Goal: Task Accomplishment & Management: Use online tool/utility

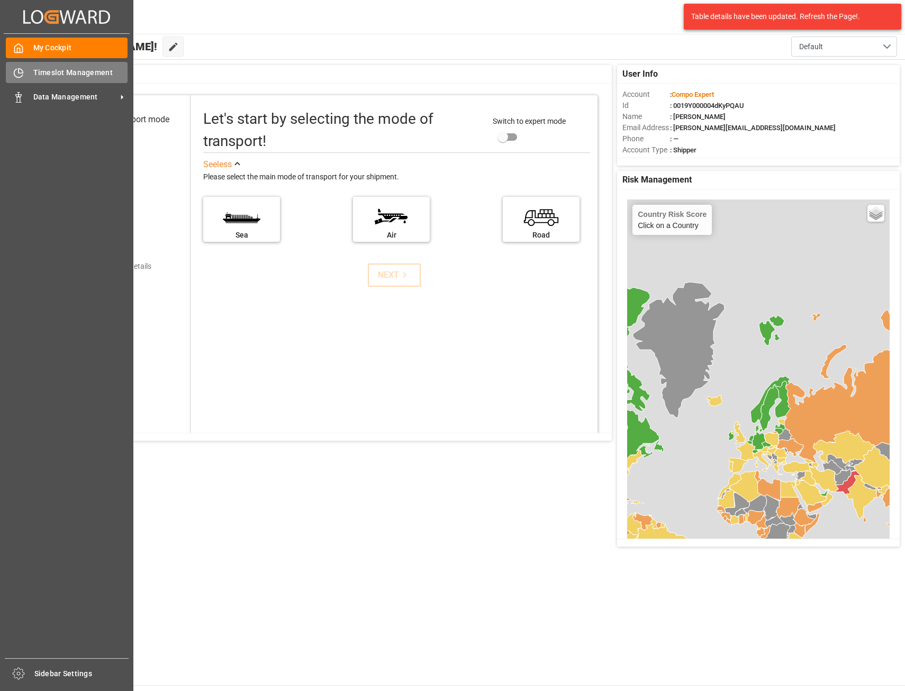
click at [84, 73] on span "Timeslot Management" at bounding box center [80, 72] width 95 height 11
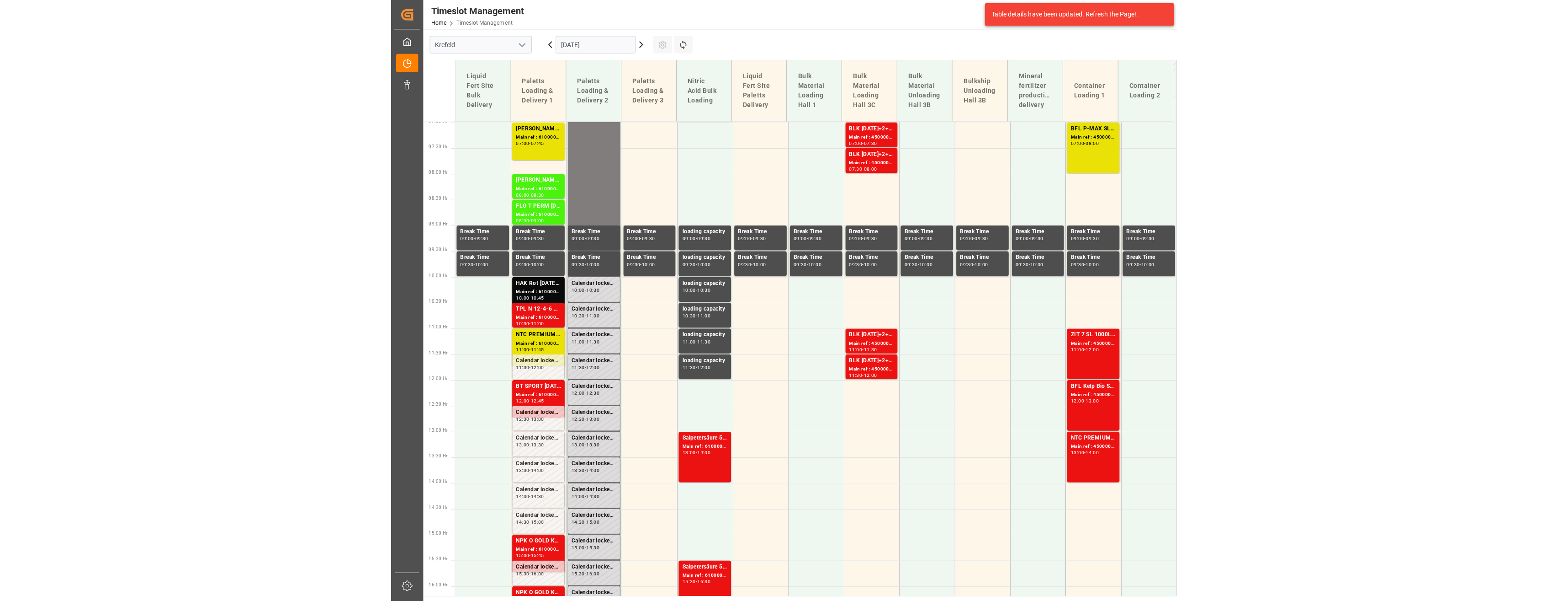
scroll to position [484, 0]
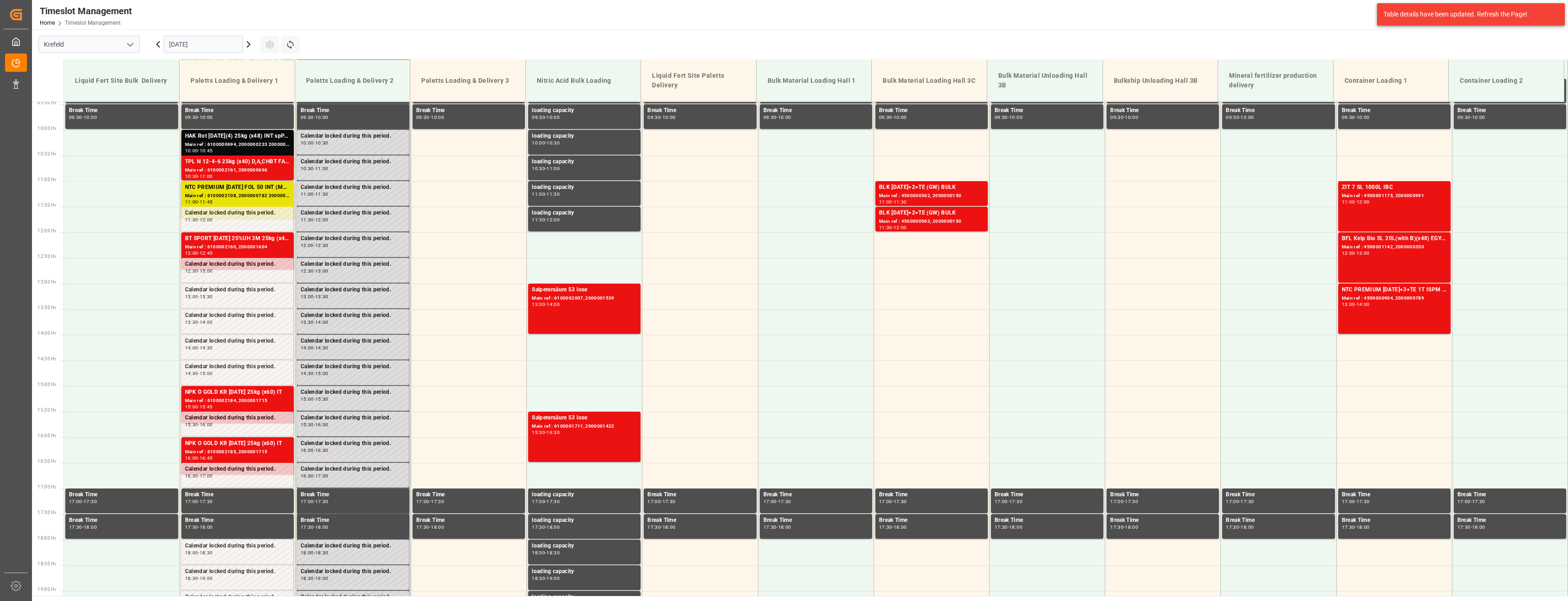
click at [781, 16] on div "Table details have been updated. Refresh the Page!." at bounding box center [1467, 14] width 168 height 9
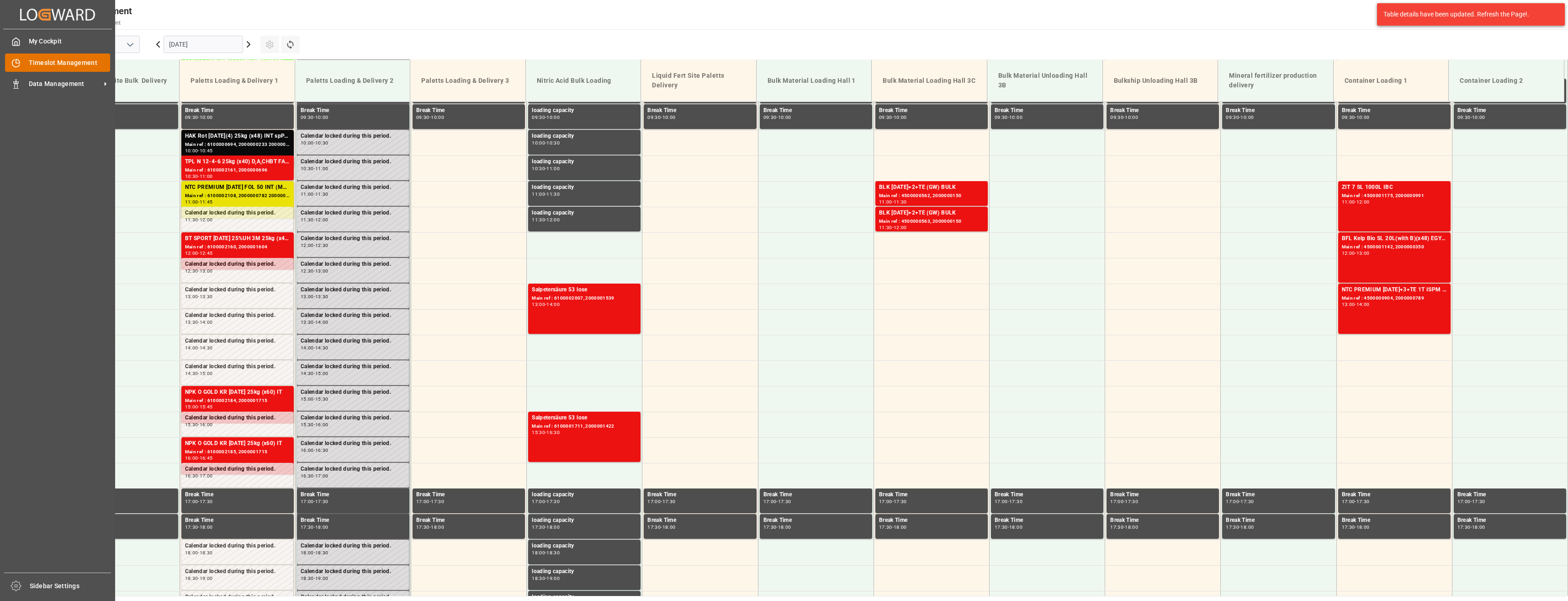
click at [33, 66] on span "Timeslot Management" at bounding box center [69, 62] width 82 height 9
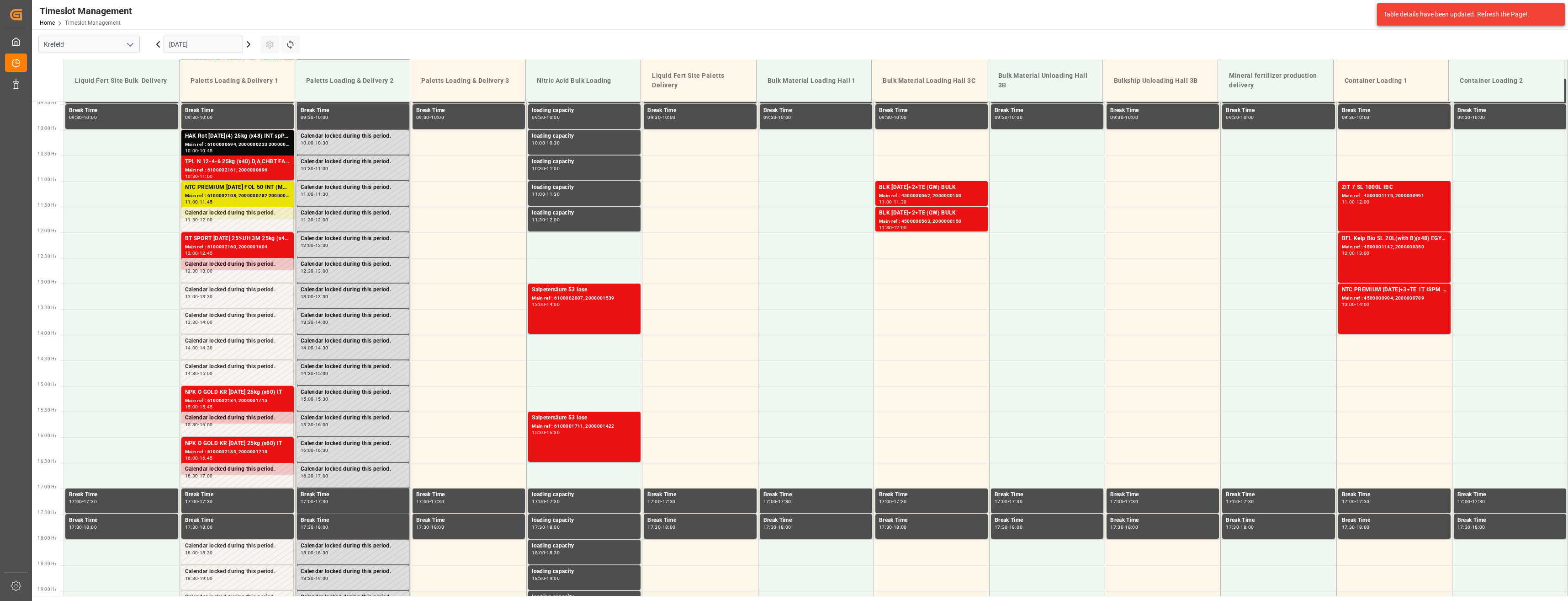
click at [251, 45] on icon at bounding box center [249, 44] width 11 height 11
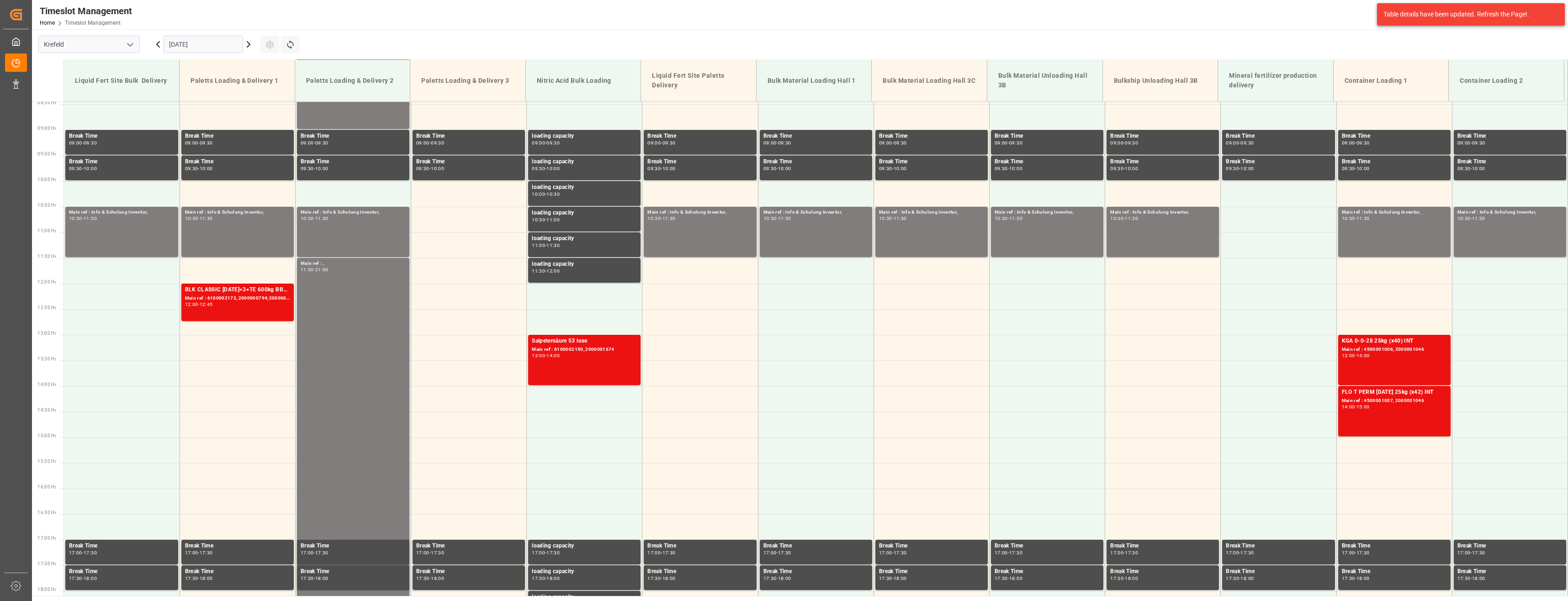
scroll to position [465, 0]
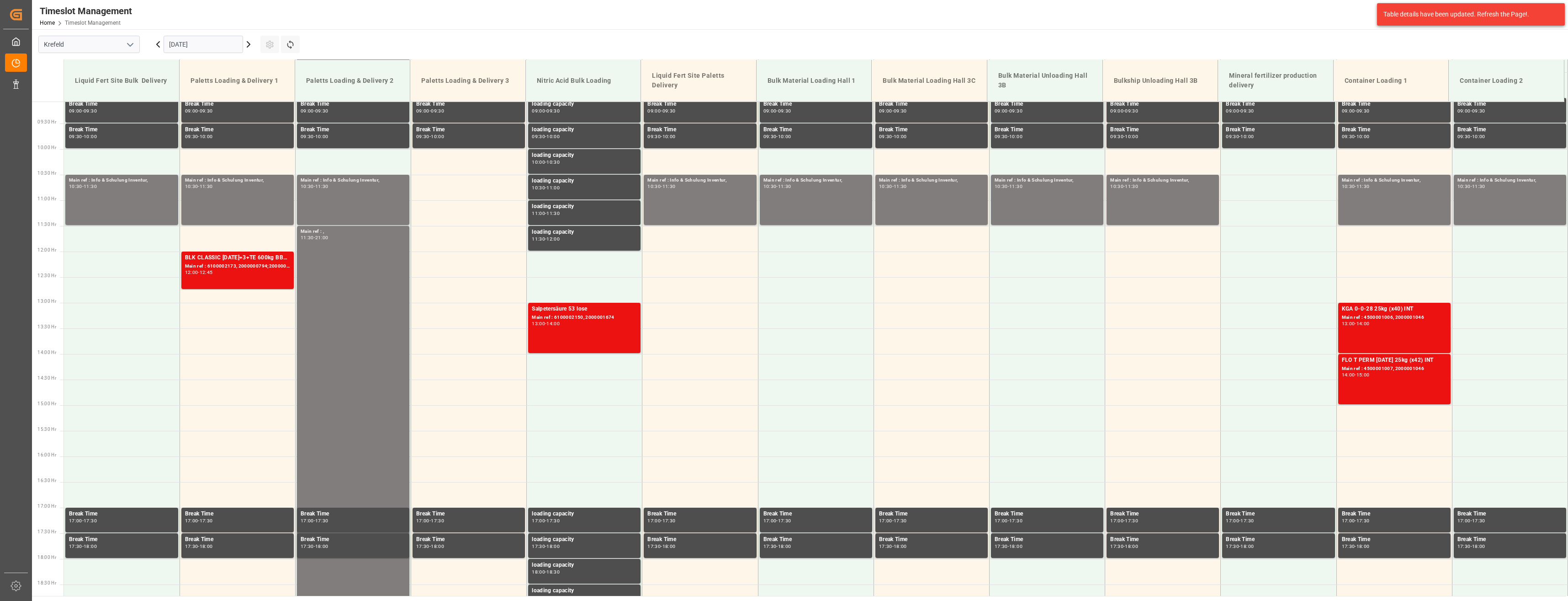
click at [156, 45] on icon at bounding box center [158, 44] width 11 height 11
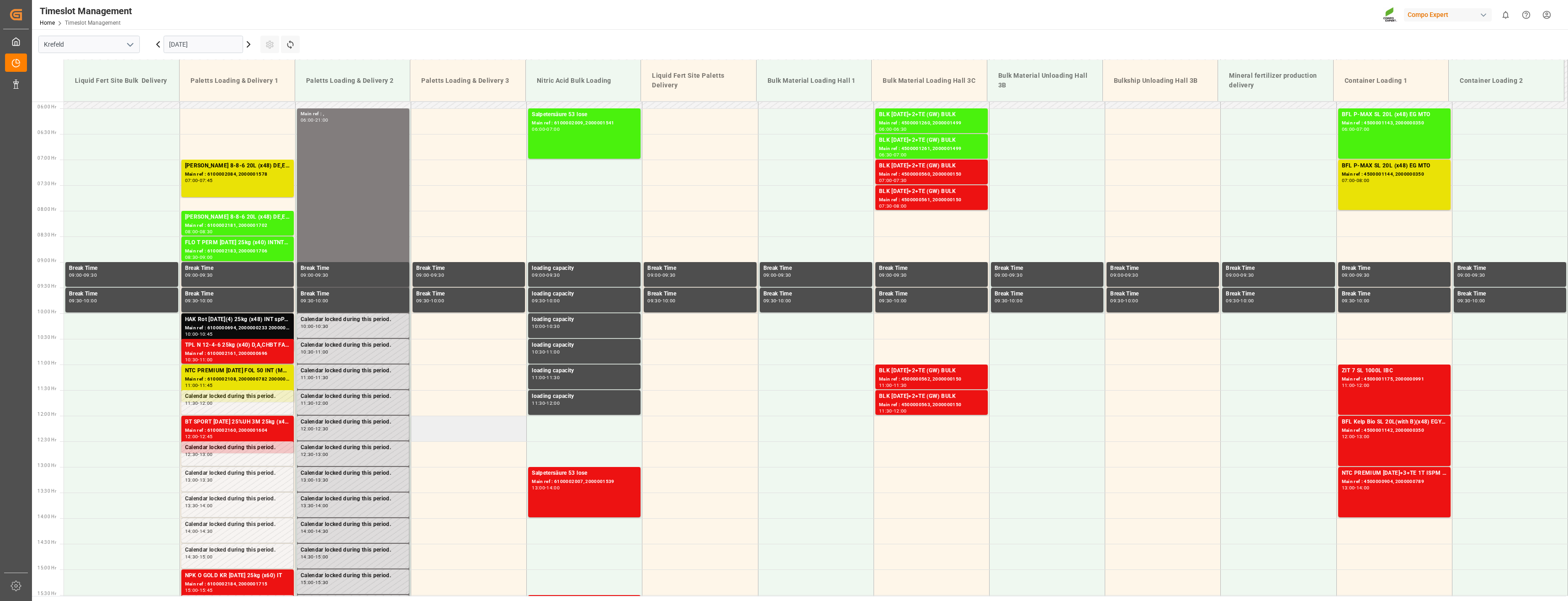
scroll to position [236, 0]
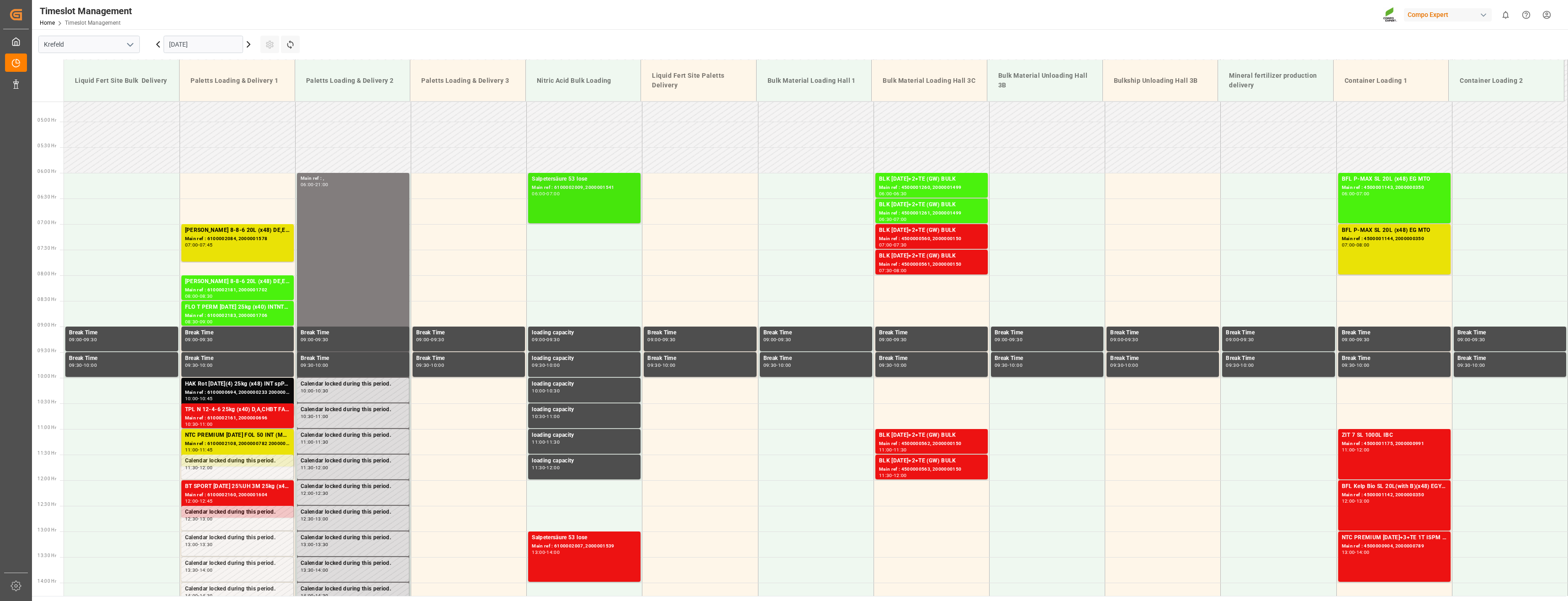
click at [577, 191] on div "Main ref : 6100002009, 2000001541" at bounding box center [584, 187] width 105 height 8
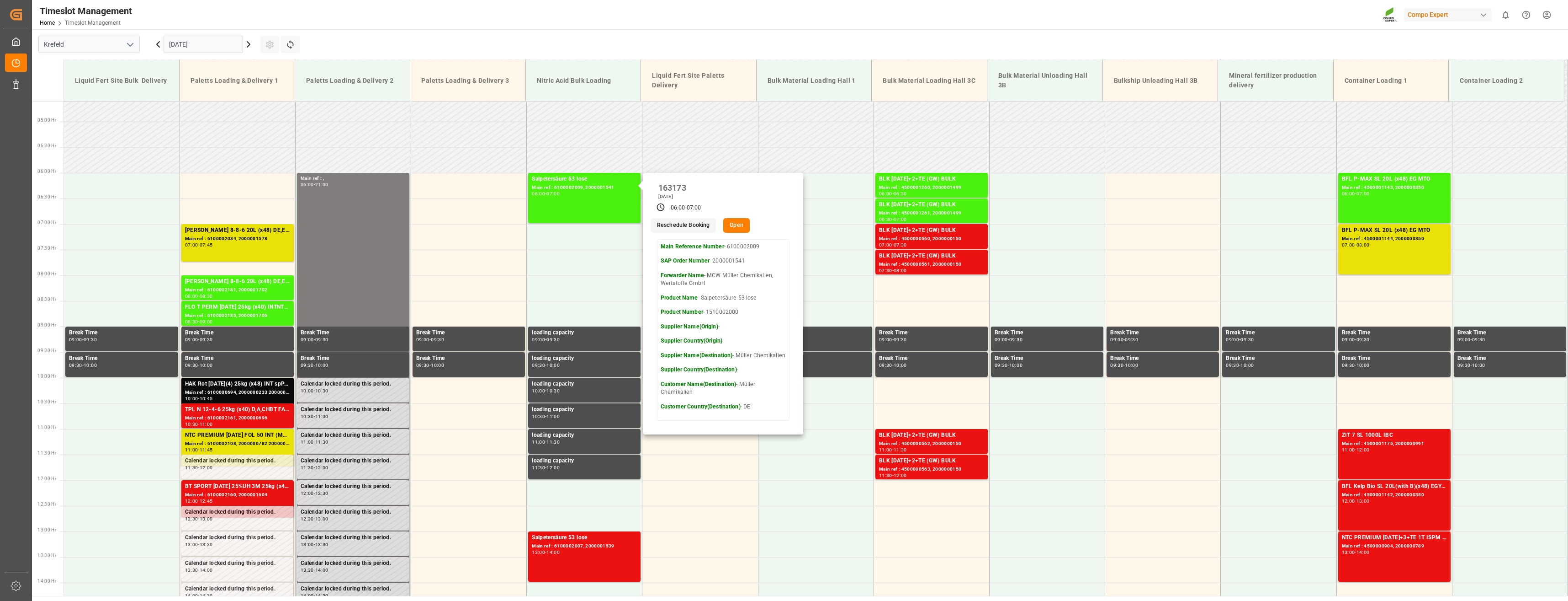
click at [739, 229] on button "Open" at bounding box center [736, 225] width 27 height 15
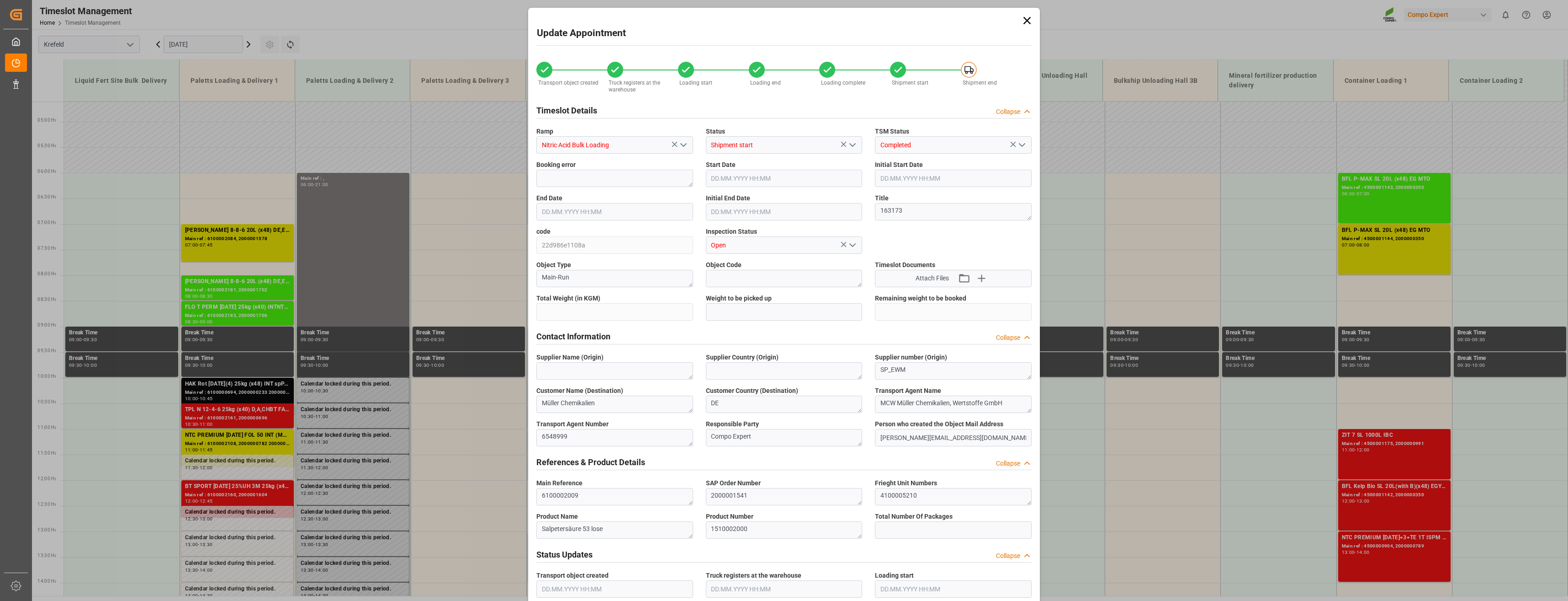
type input "3980"
type input "6000"
type input "-2020"
type input "0"
type input "[DATE] 06:00"
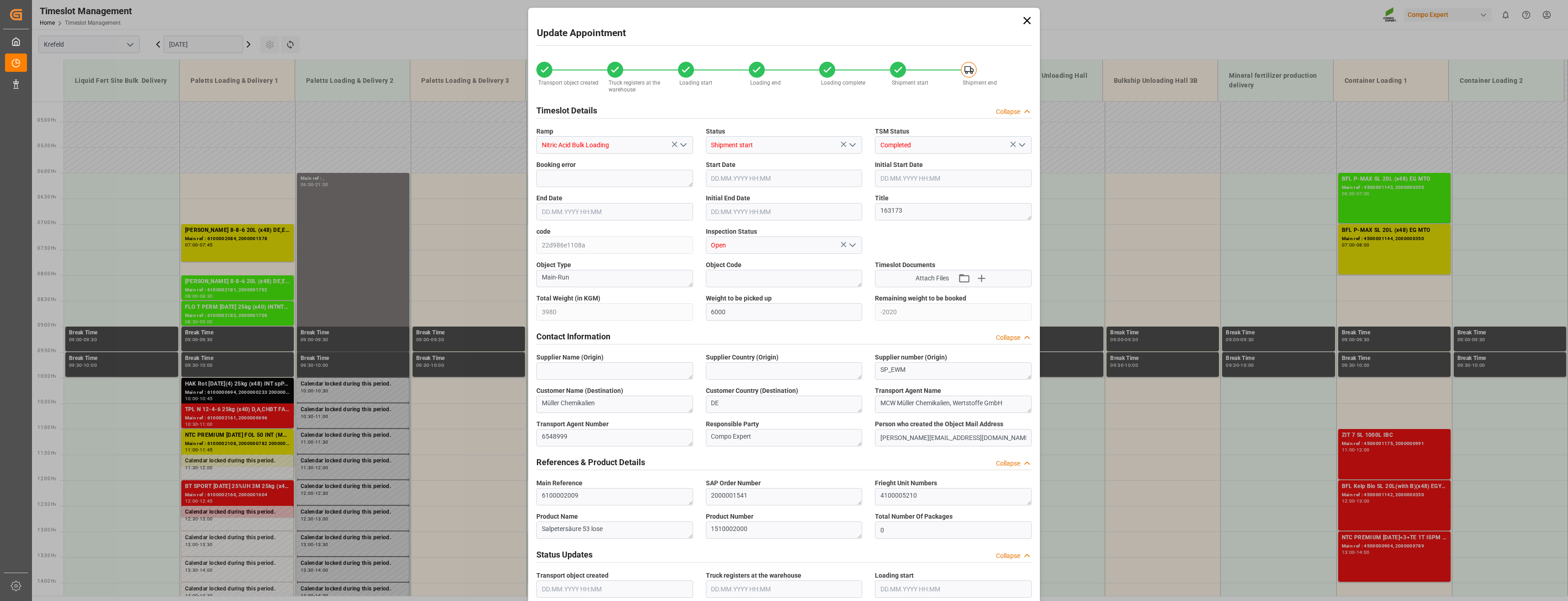
type input "[DATE] 06:00"
type input "[DATE] 07:00"
type input "[DATE] 09:31"
type input "[DATE] 10:02"
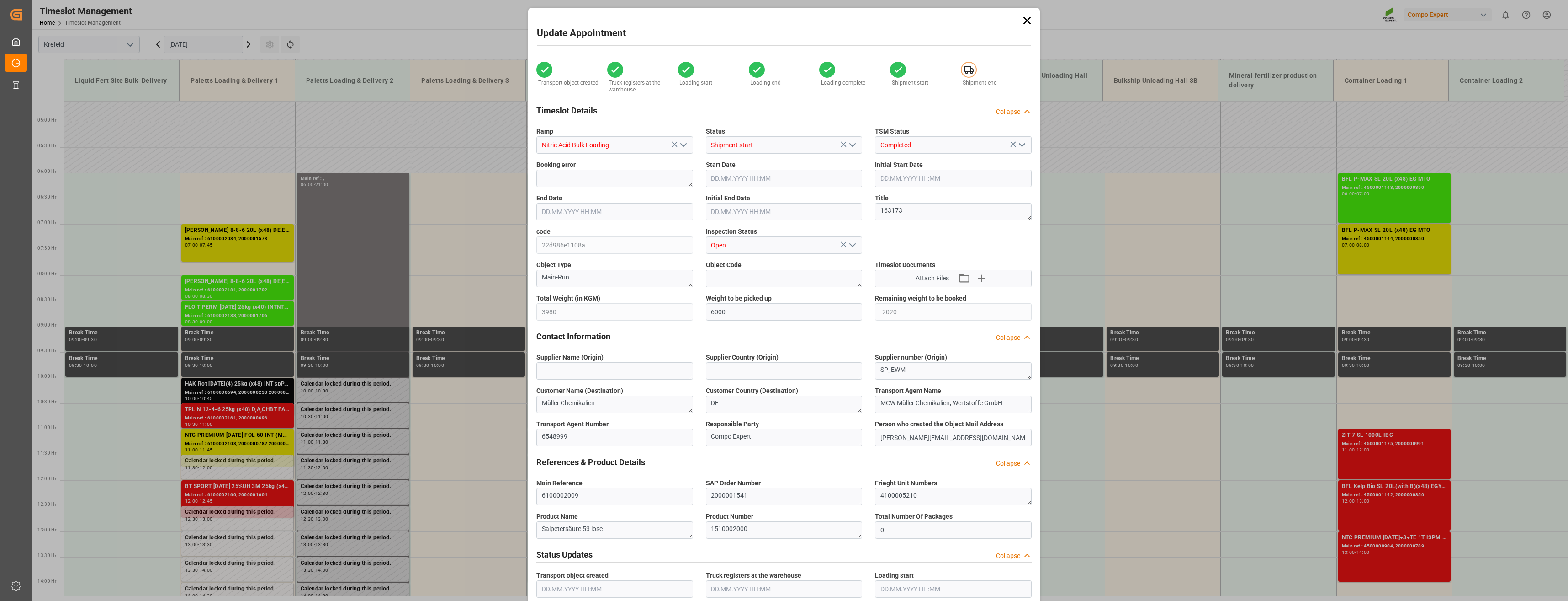
type input "[DATE] 10:02"
type input "[DATE] 10:03"
type input "[DATE] 08:50"
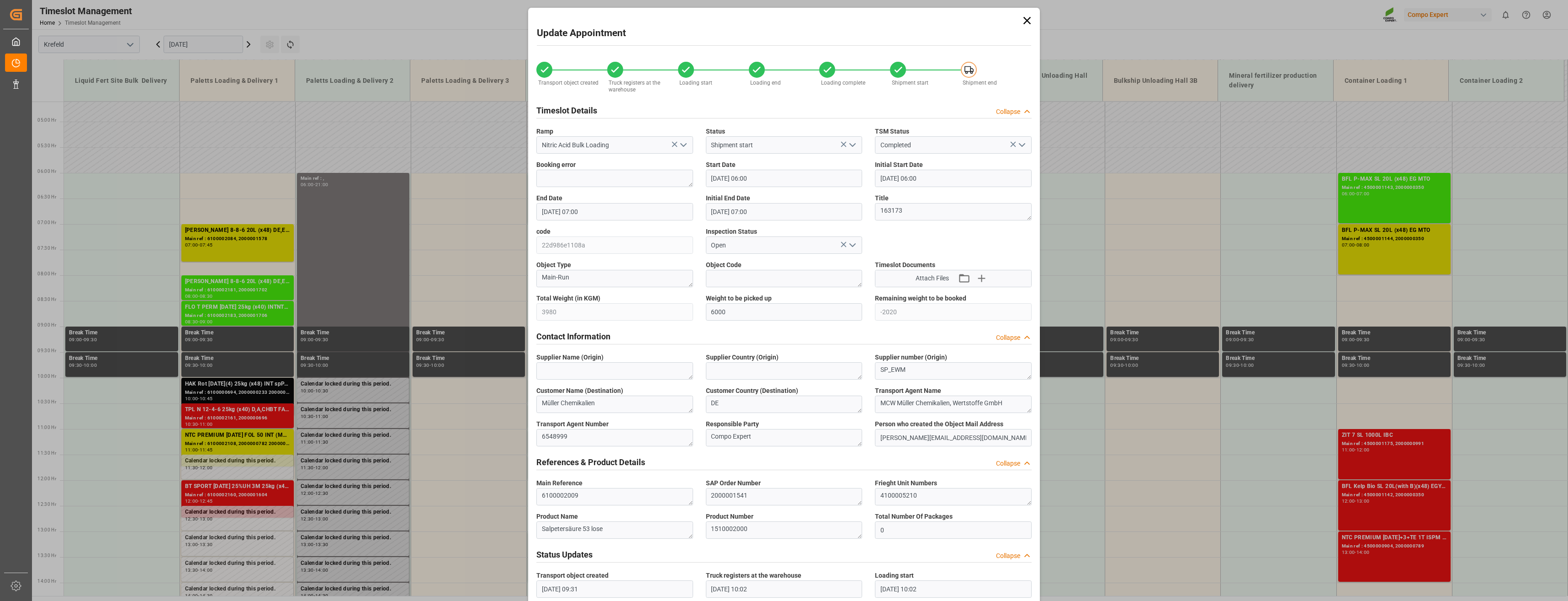
click at [1025, 21] on icon at bounding box center [1027, 21] width 7 height 7
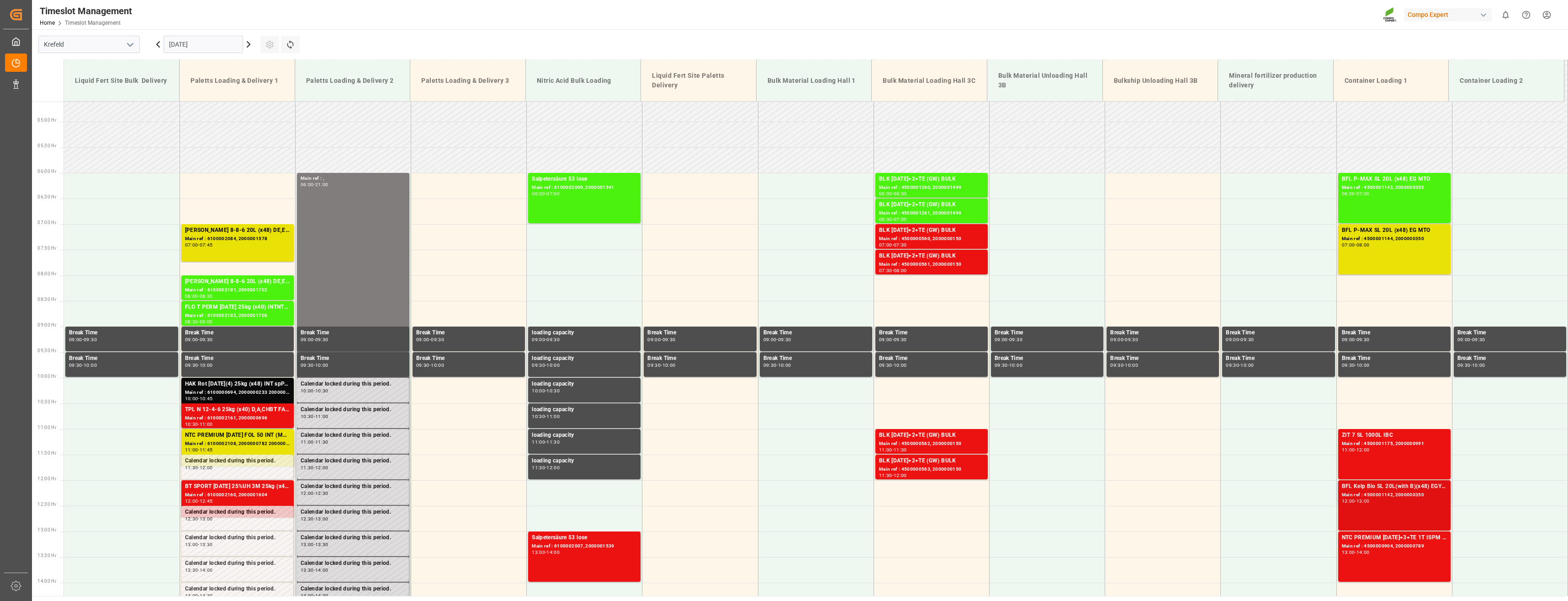
scroll to position [282, 0]
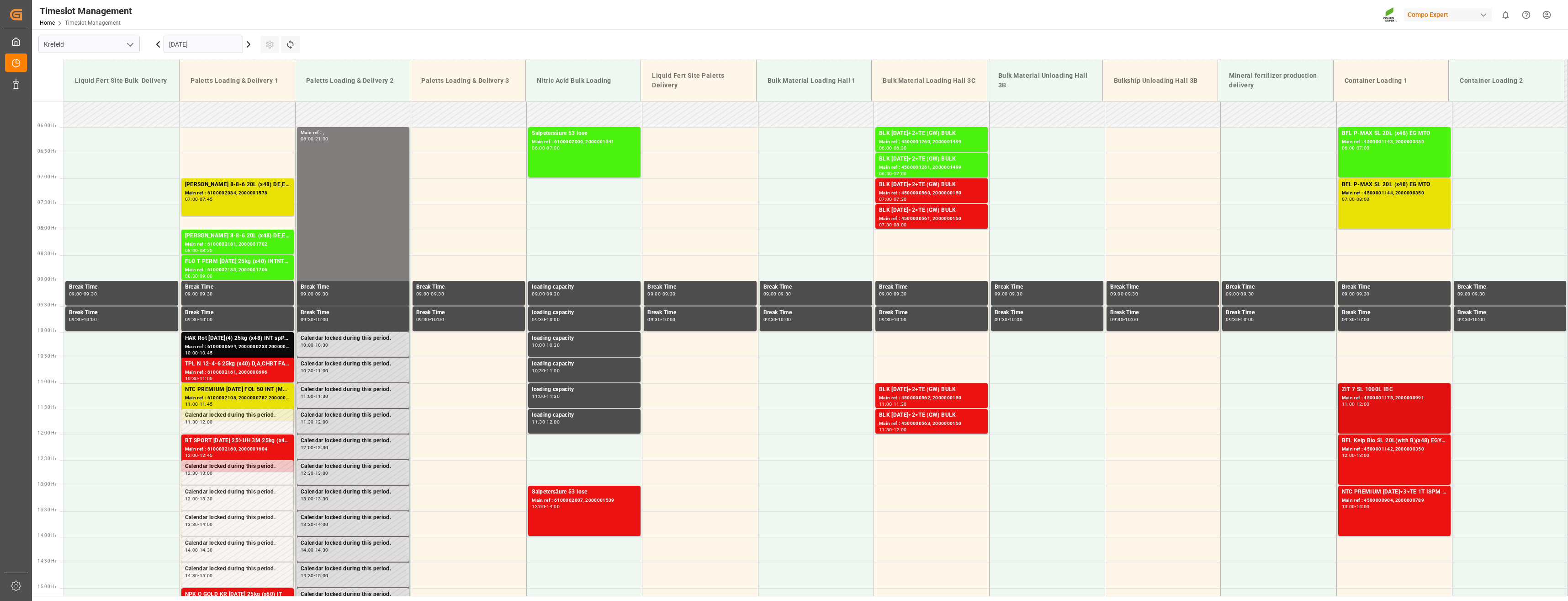
click at [1392, 408] on div "ZIT 7 SL 1000L IBC Main ref : 4500001175, 2000000991 11:00 - 12:00" at bounding box center [1395, 408] width 105 height 47
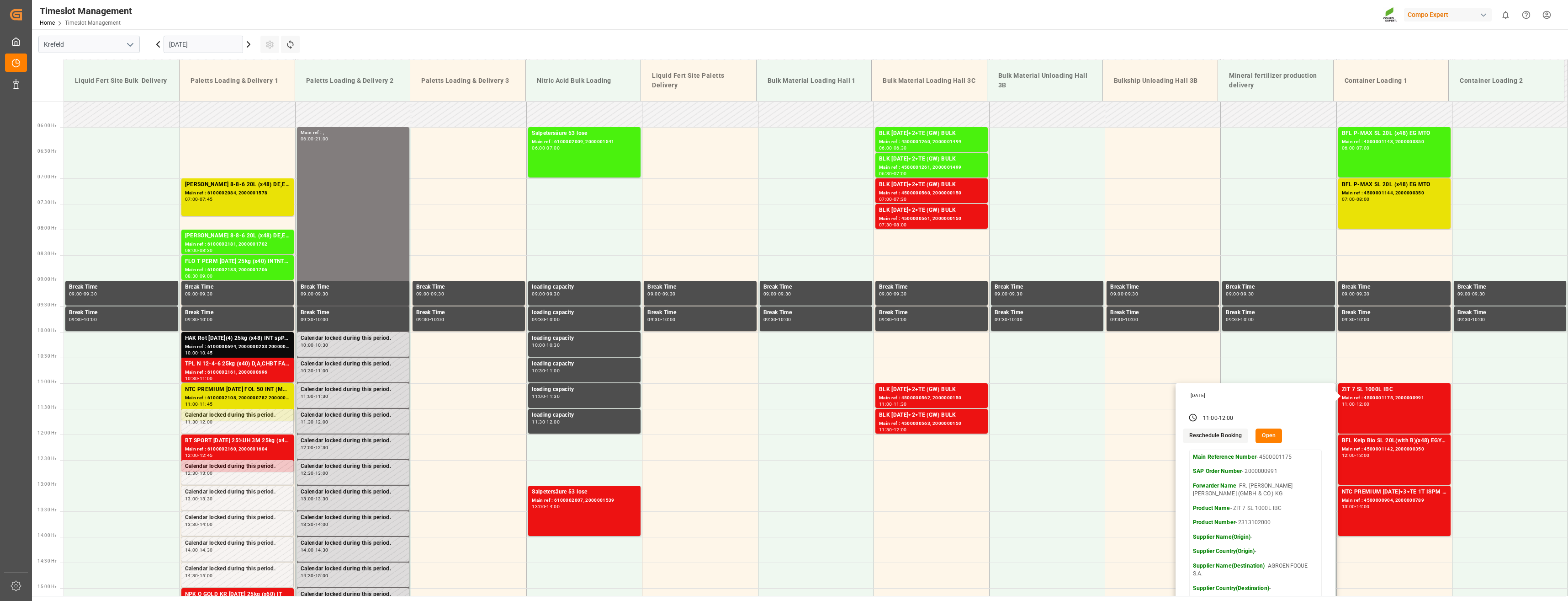
click at [249, 41] on icon at bounding box center [249, 44] width 11 height 11
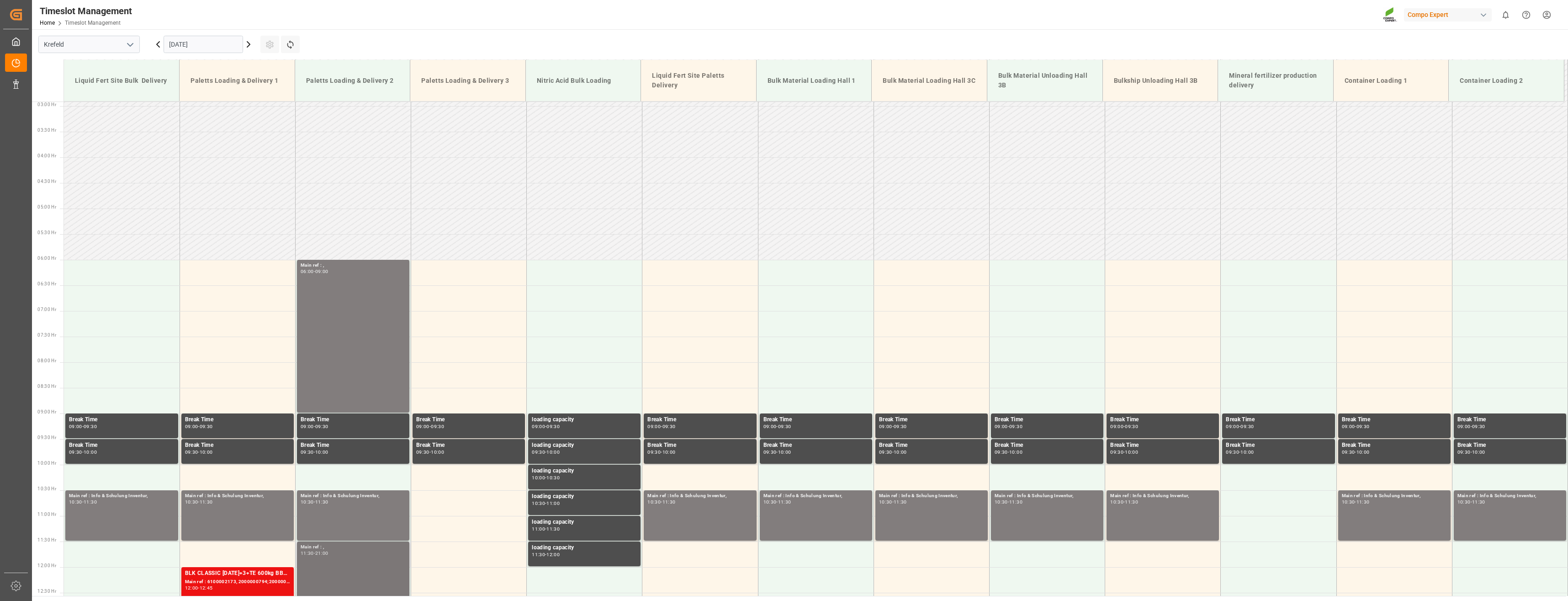
scroll to position [144, 0]
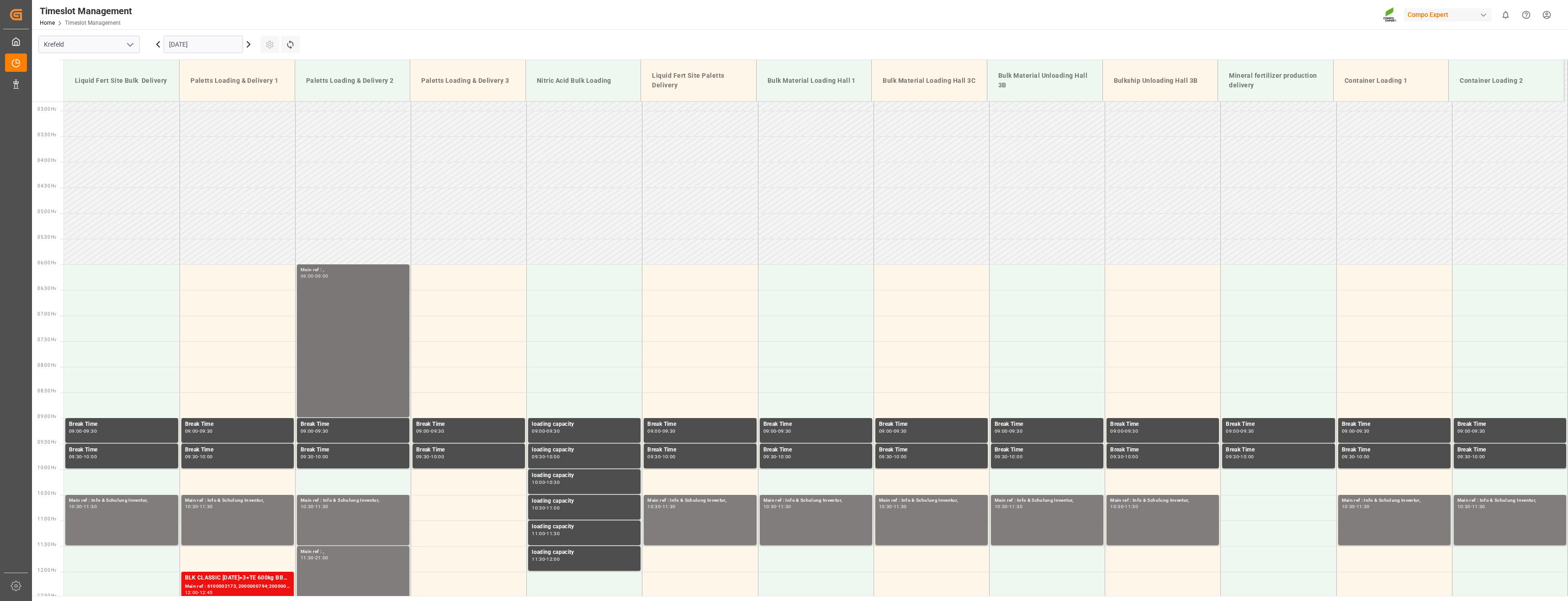
click at [348, 306] on div "Main ref : , 06:00 - 09:00" at bounding box center [353, 340] width 105 height 149
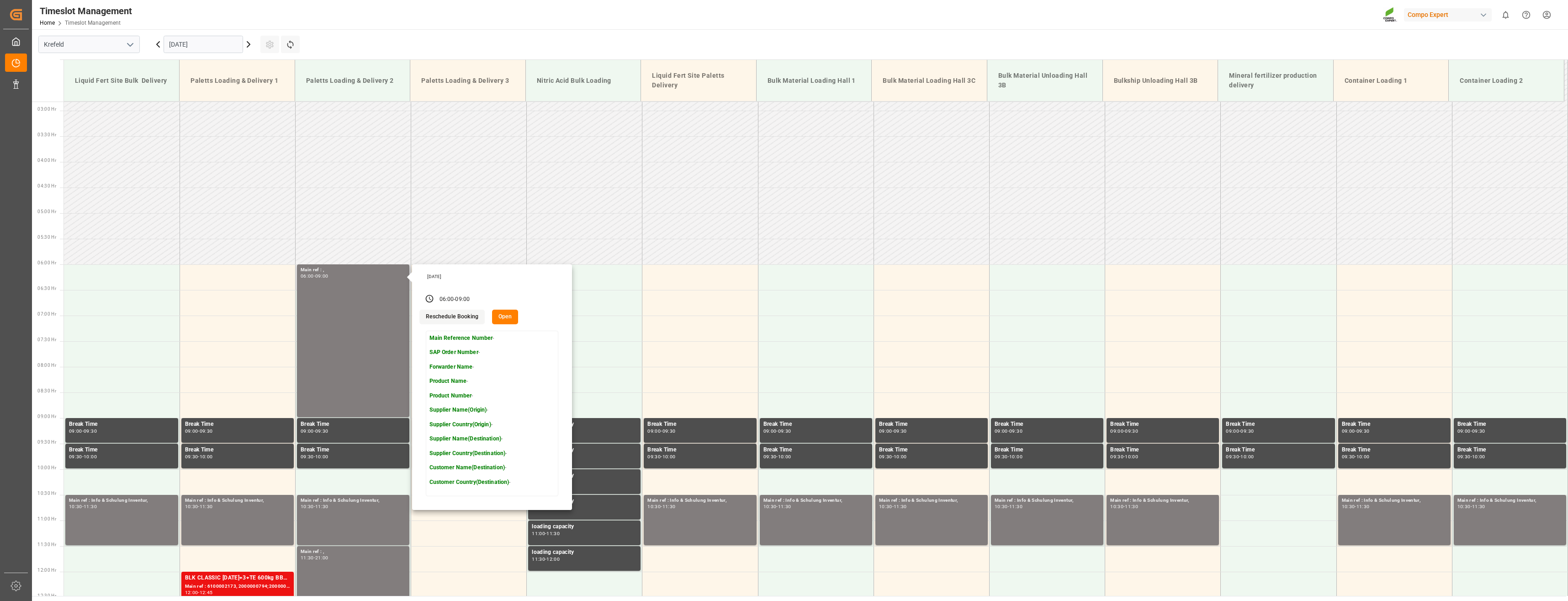
click at [507, 316] on button "Open" at bounding box center [505, 316] width 27 height 15
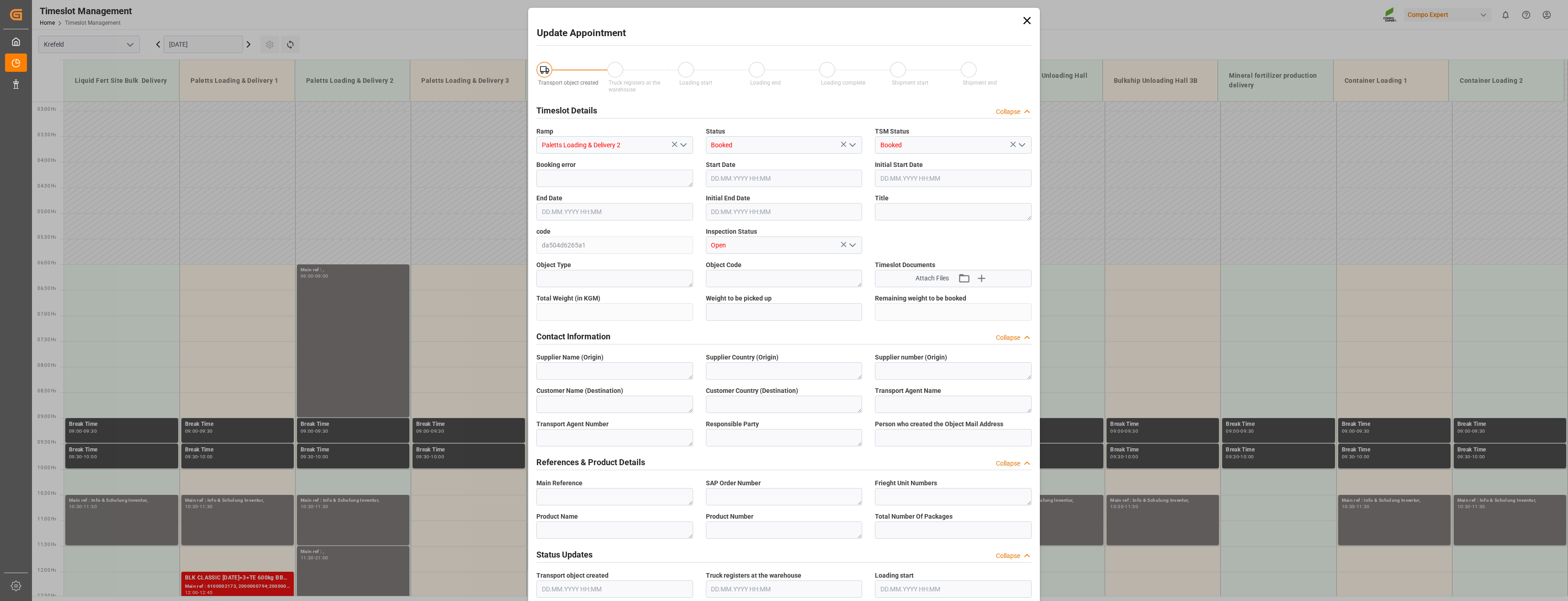
type input "[DATE] 06:00"
type input "[DATE] 09:00"
type input "[DATE] 14:02"
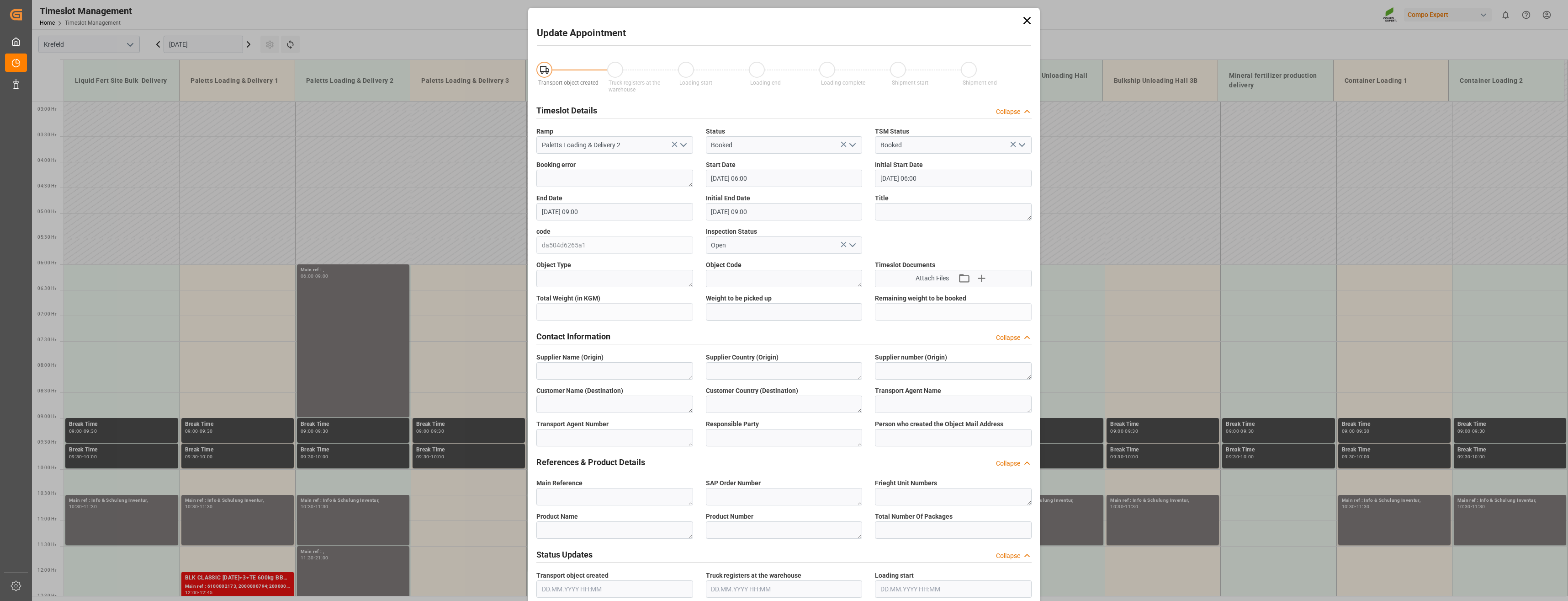
click at [1030, 19] on icon at bounding box center [1027, 20] width 13 height 13
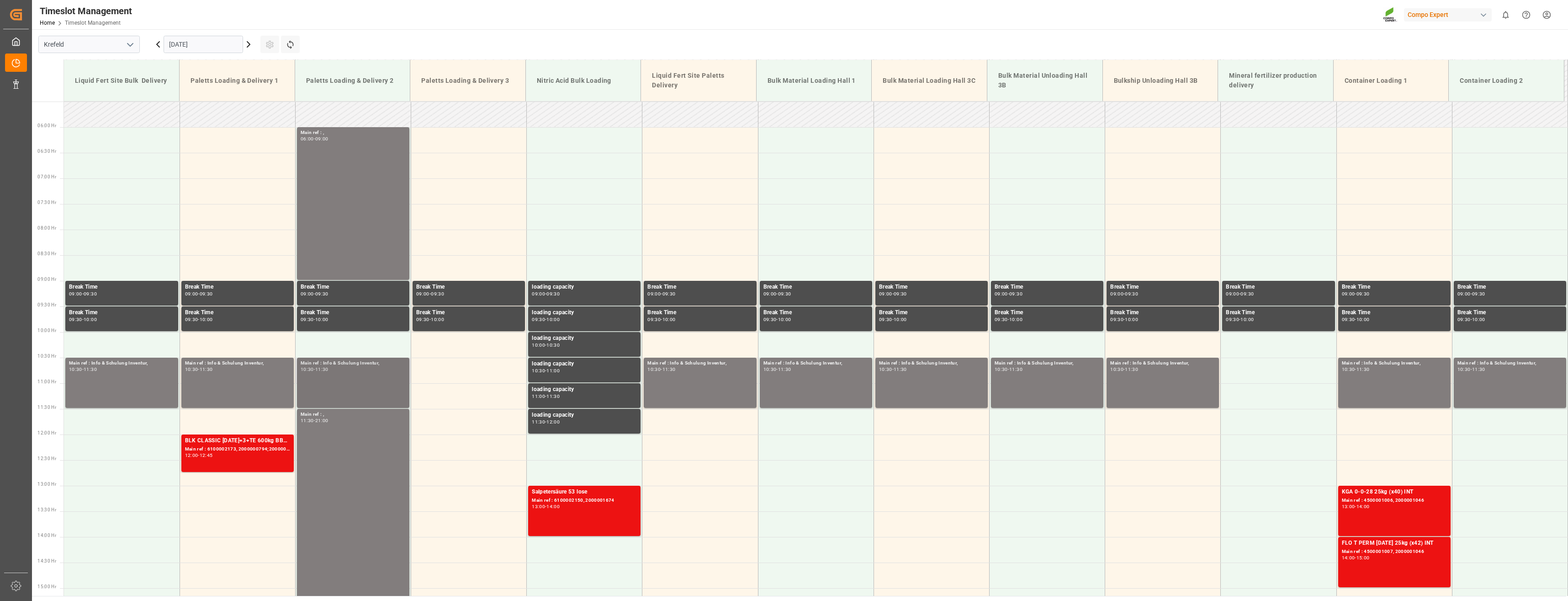
scroll to position [327, 0]
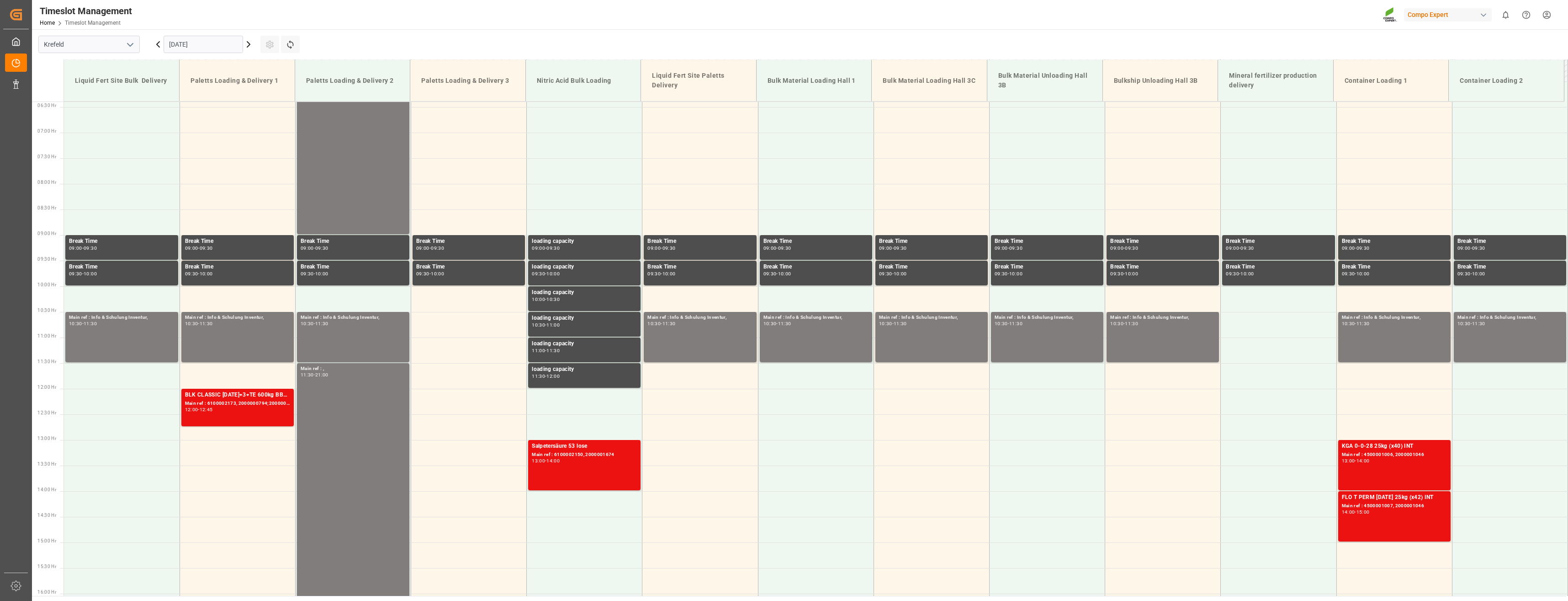
click at [249, 44] on icon at bounding box center [249, 44] width 11 height 11
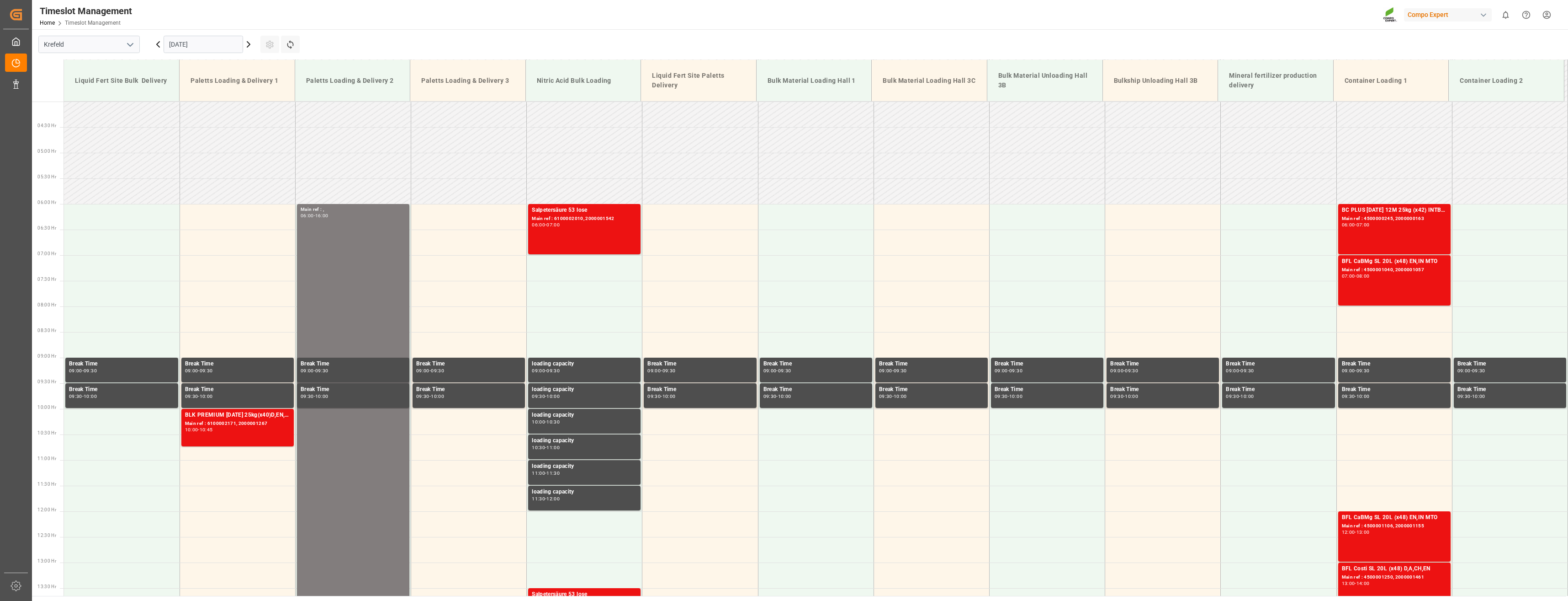
scroll to position [187, 0]
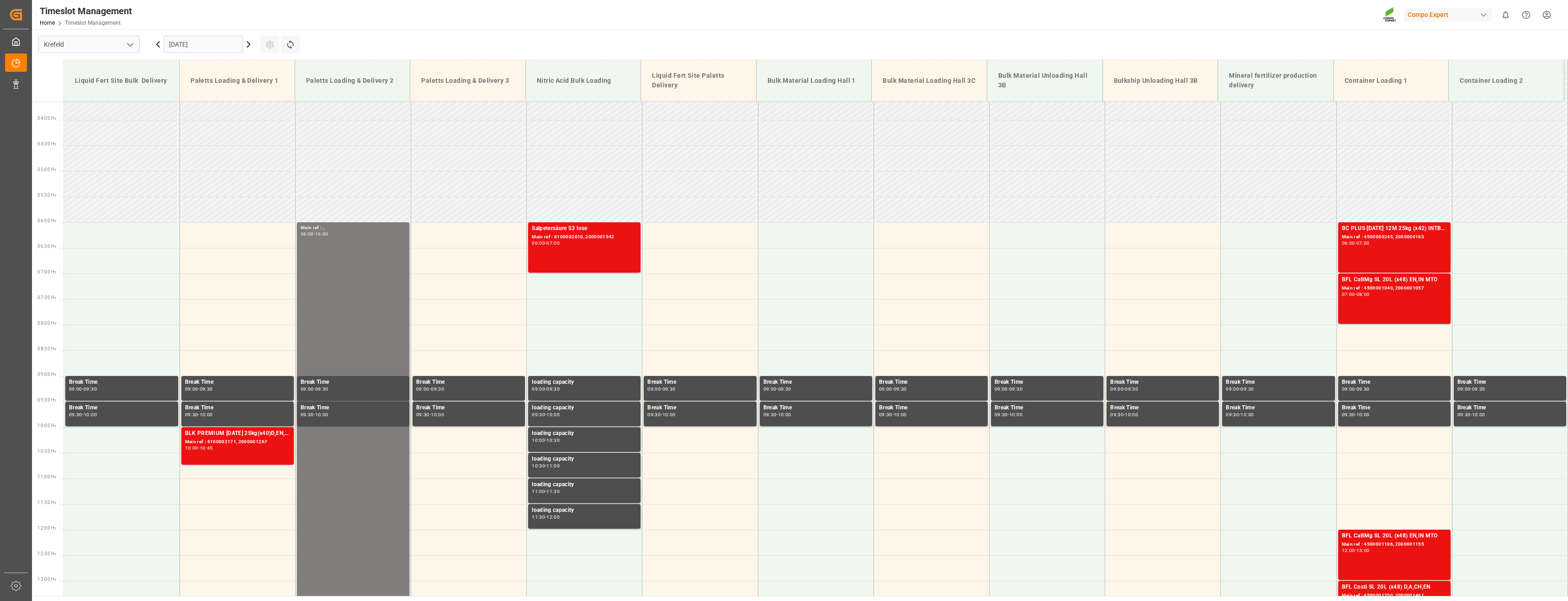
click at [249, 43] on icon at bounding box center [248, 44] width 3 height 5
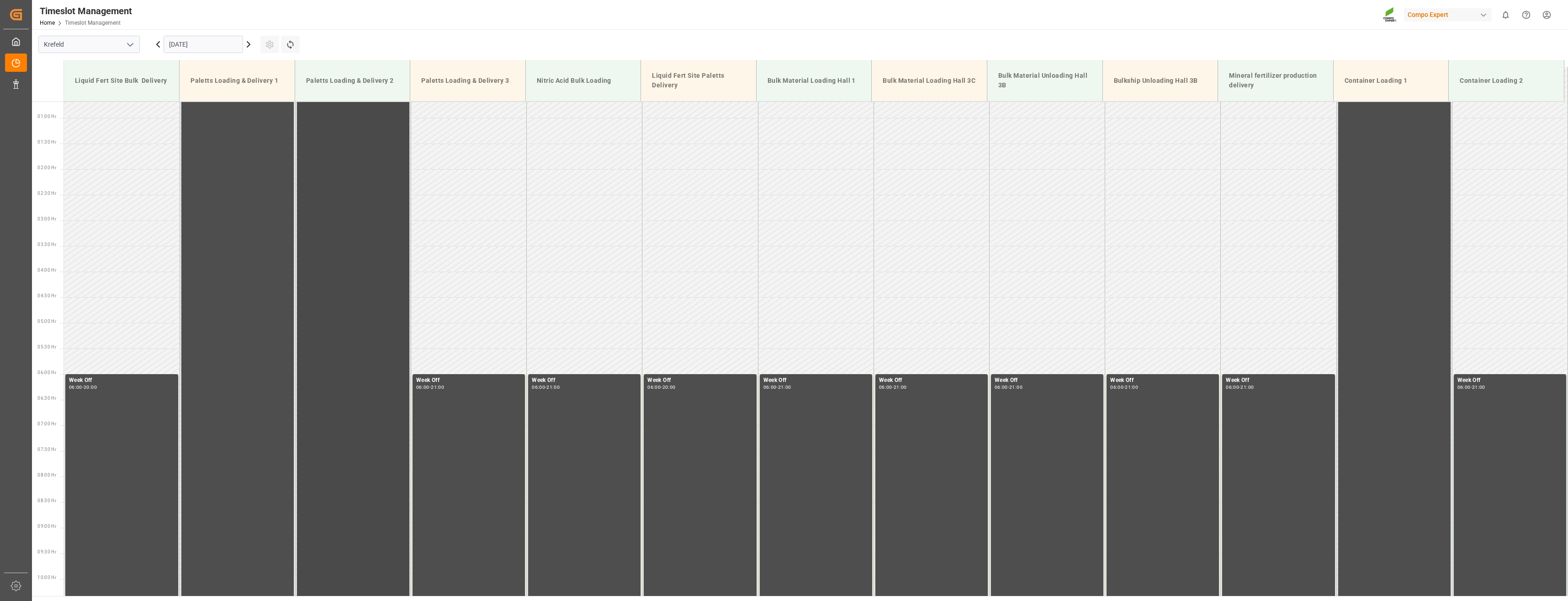
scroll to position [0, 0]
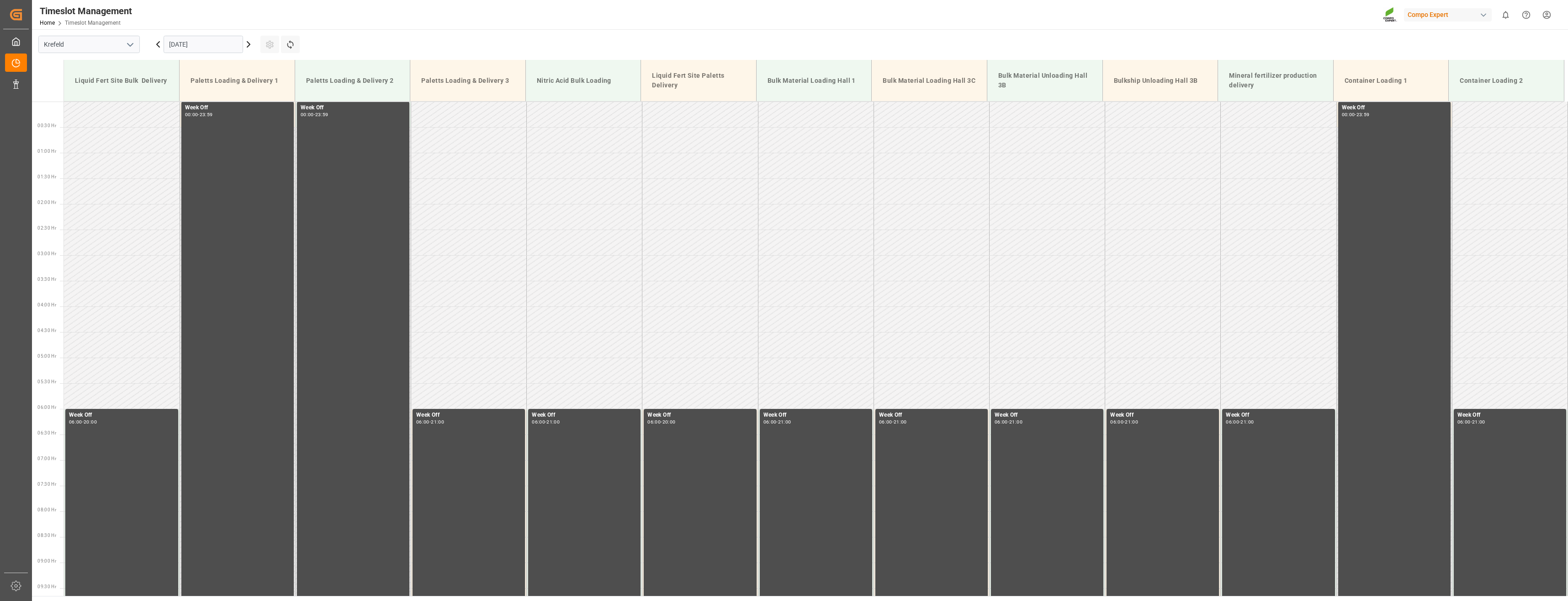
click at [249, 44] on icon at bounding box center [249, 44] width 11 height 11
click at [249, 43] on icon at bounding box center [249, 44] width 11 height 11
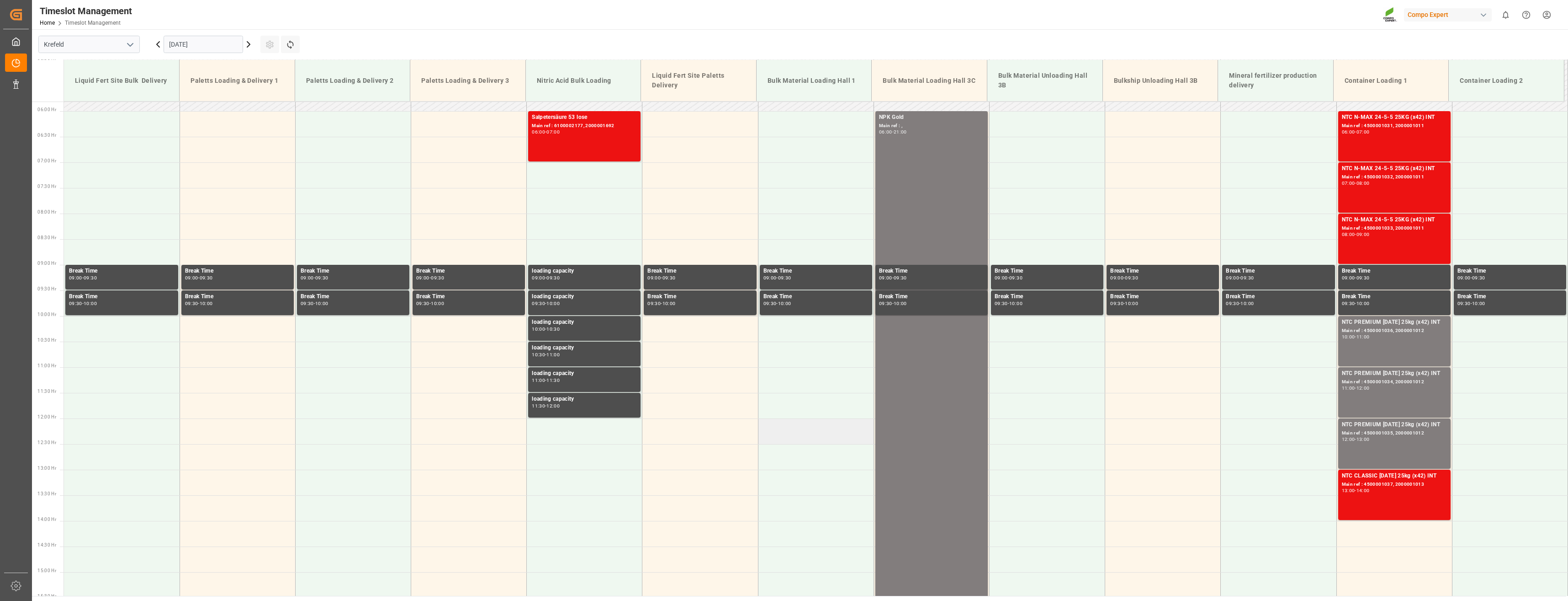
scroll to position [282, 0]
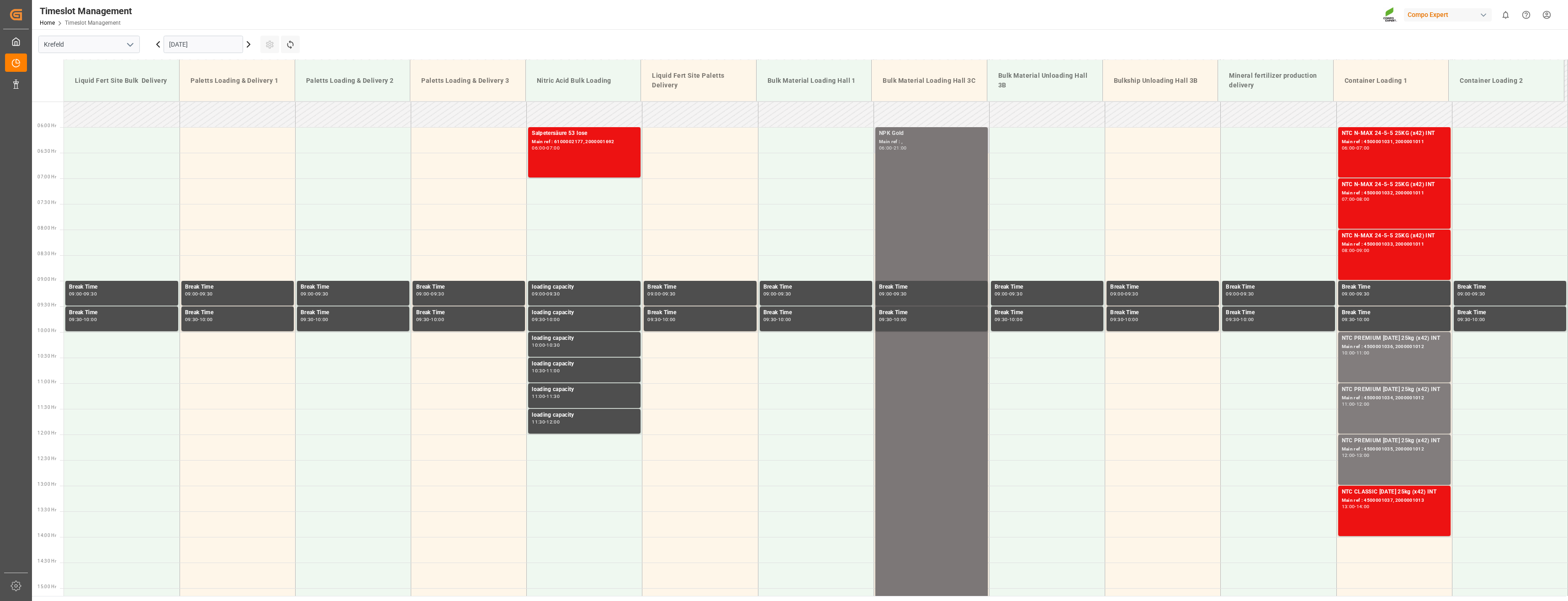
click at [906, 166] on div "NPK Gold Main ref : , 06:00 - 21:00" at bounding box center [932, 510] width 105 height 763
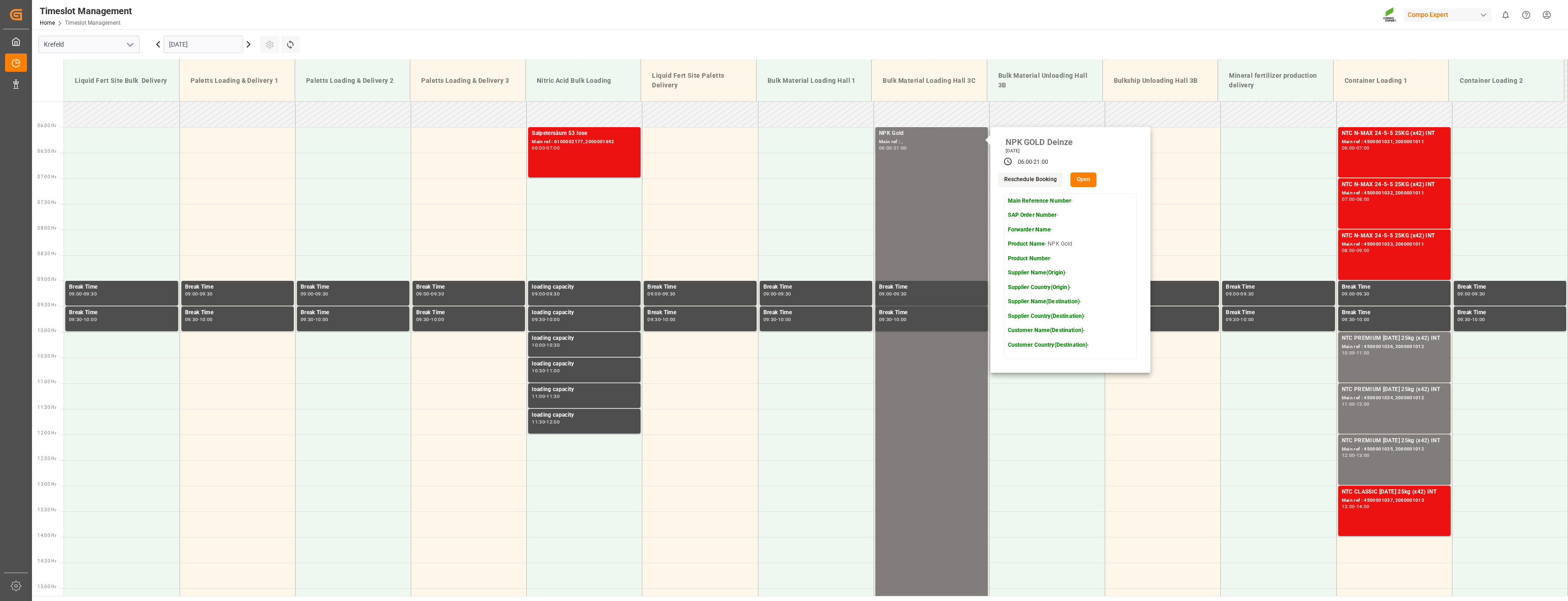
click at [1080, 181] on button "Open" at bounding box center [1083, 180] width 27 height 15
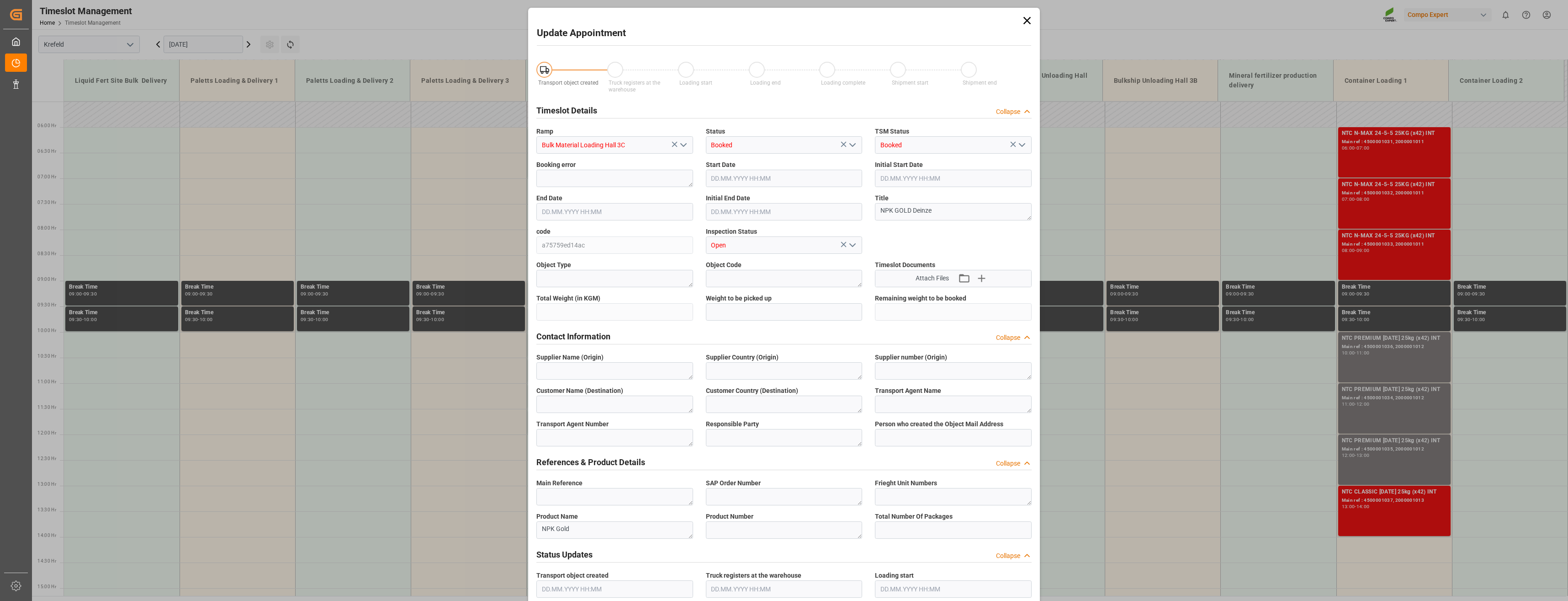
type input "950000"
type input "[DATE] 06:00"
type input "[DATE] 21:00"
type input "[DATE] 06:30"
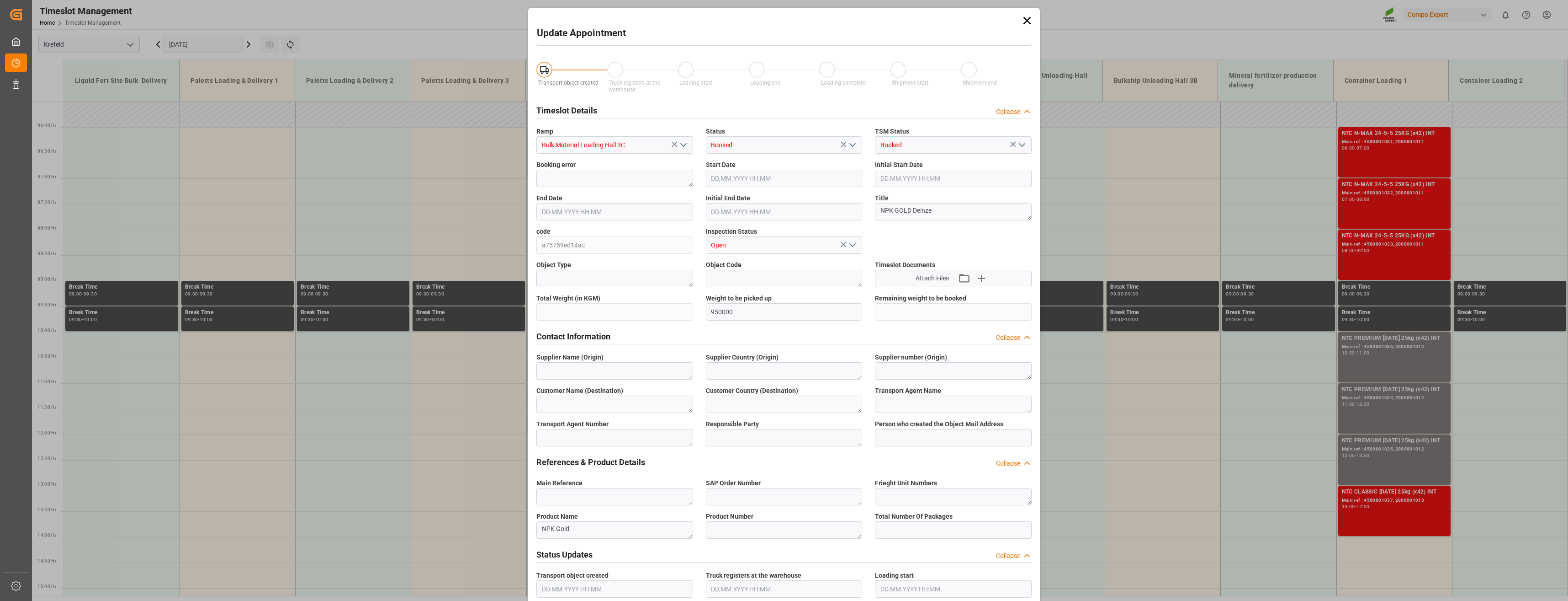
type input "[DATE] 11:11"
drag, startPoint x: 935, startPoint y: 212, endPoint x: 875, endPoint y: 212, distance: 60.0
click at [875, 212] on textarea "NPK GOLD Deinze" at bounding box center [954, 212] width 157 height 17
drag, startPoint x: 730, startPoint y: 312, endPoint x: 721, endPoint y: 313, distance: 9.1
click at [721, 313] on input "950000" at bounding box center [784, 312] width 157 height 17
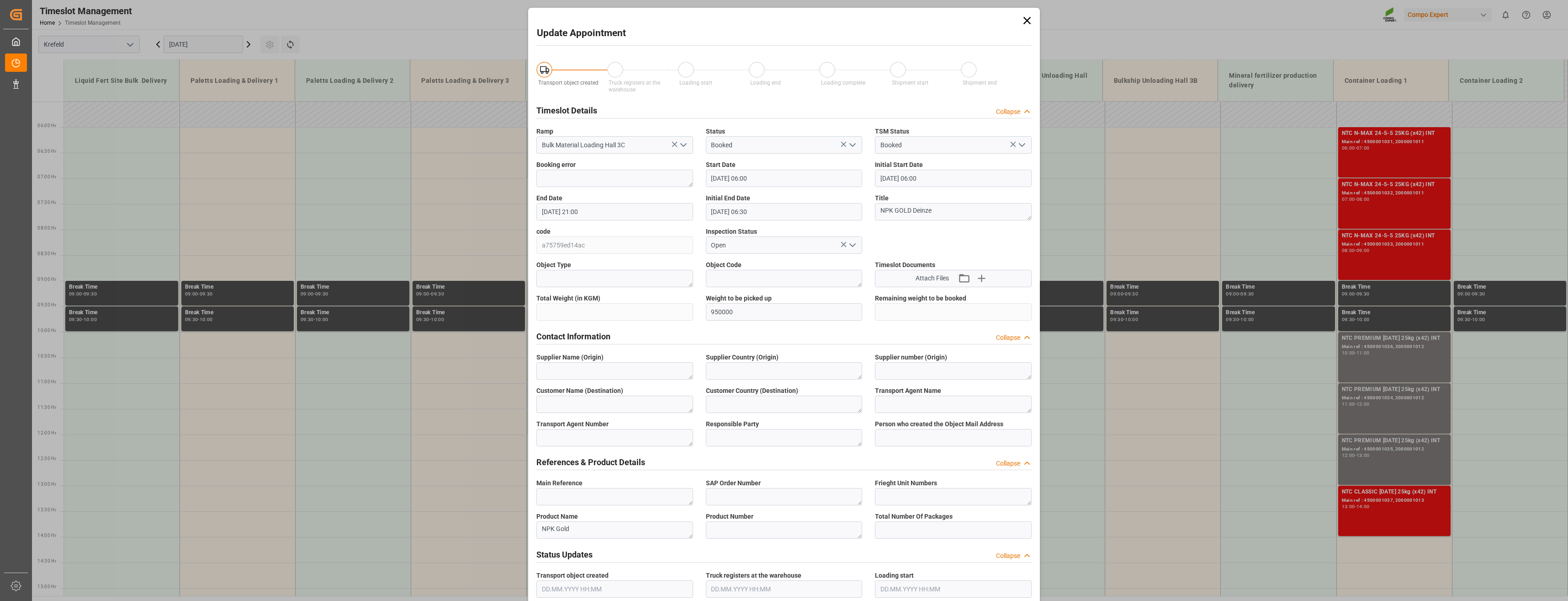
click at [1022, 19] on icon at bounding box center [1027, 20] width 13 height 13
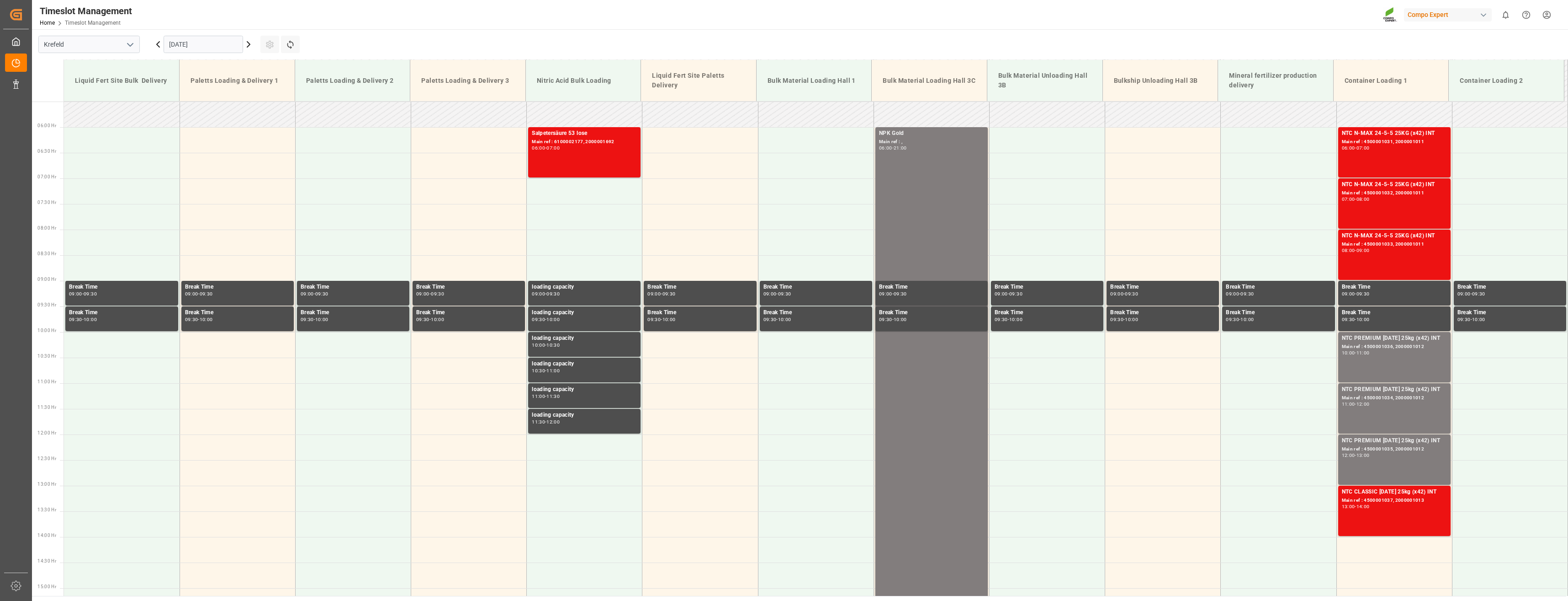
click at [249, 44] on icon at bounding box center [249, 44] width 11 height 11
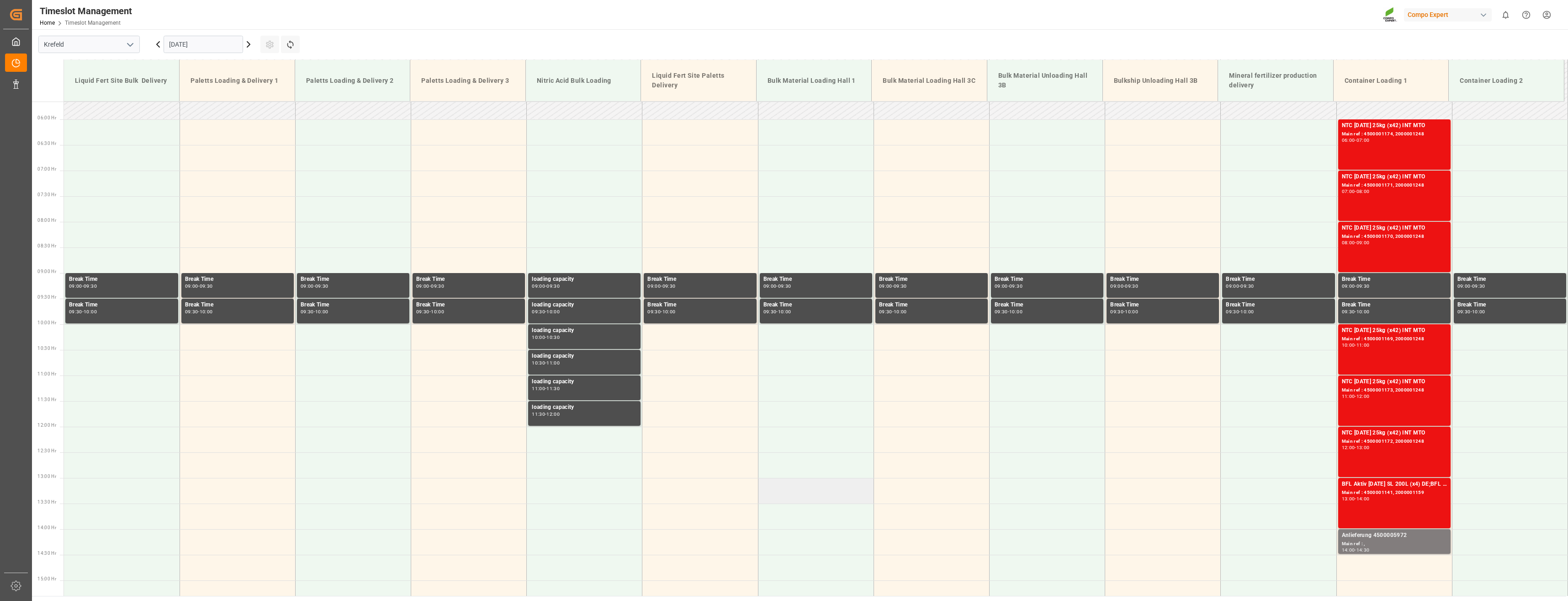
scroll to position [236, 0]
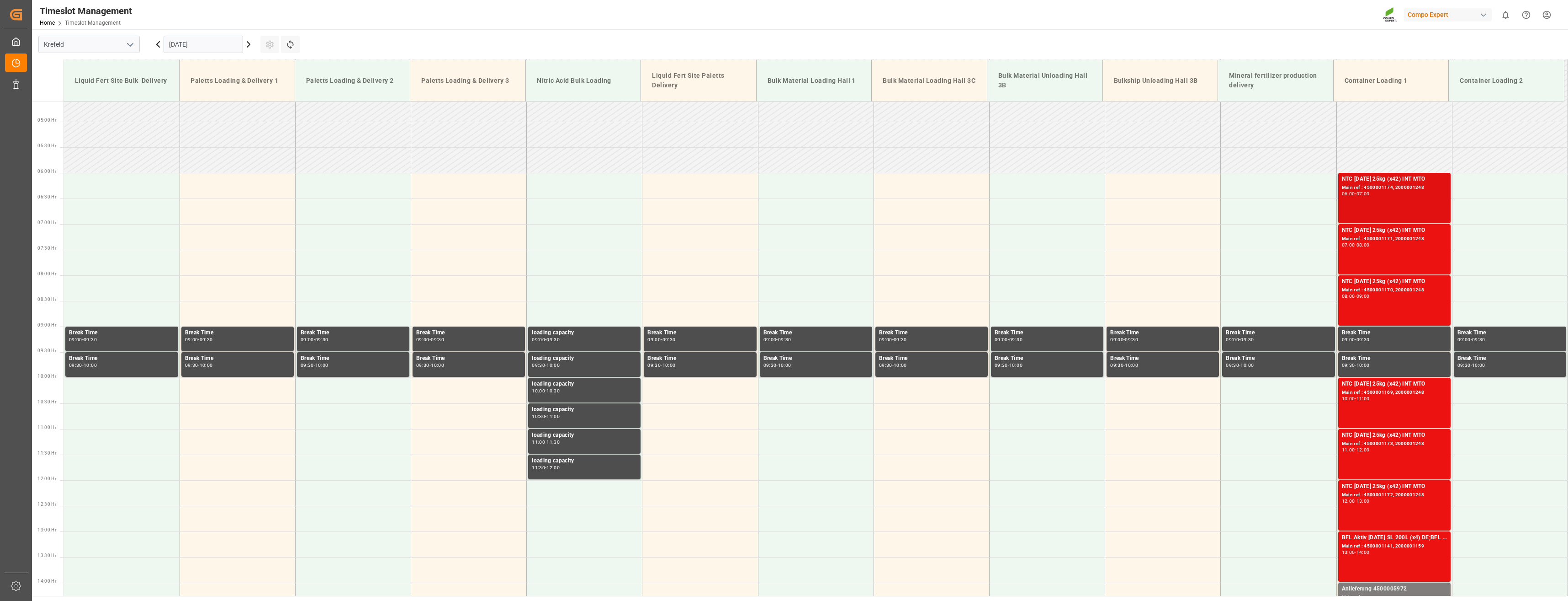
click at [1376, 194] on div "06:00 - 07:00" at bounding box center [1395, 194] width 105 height 5
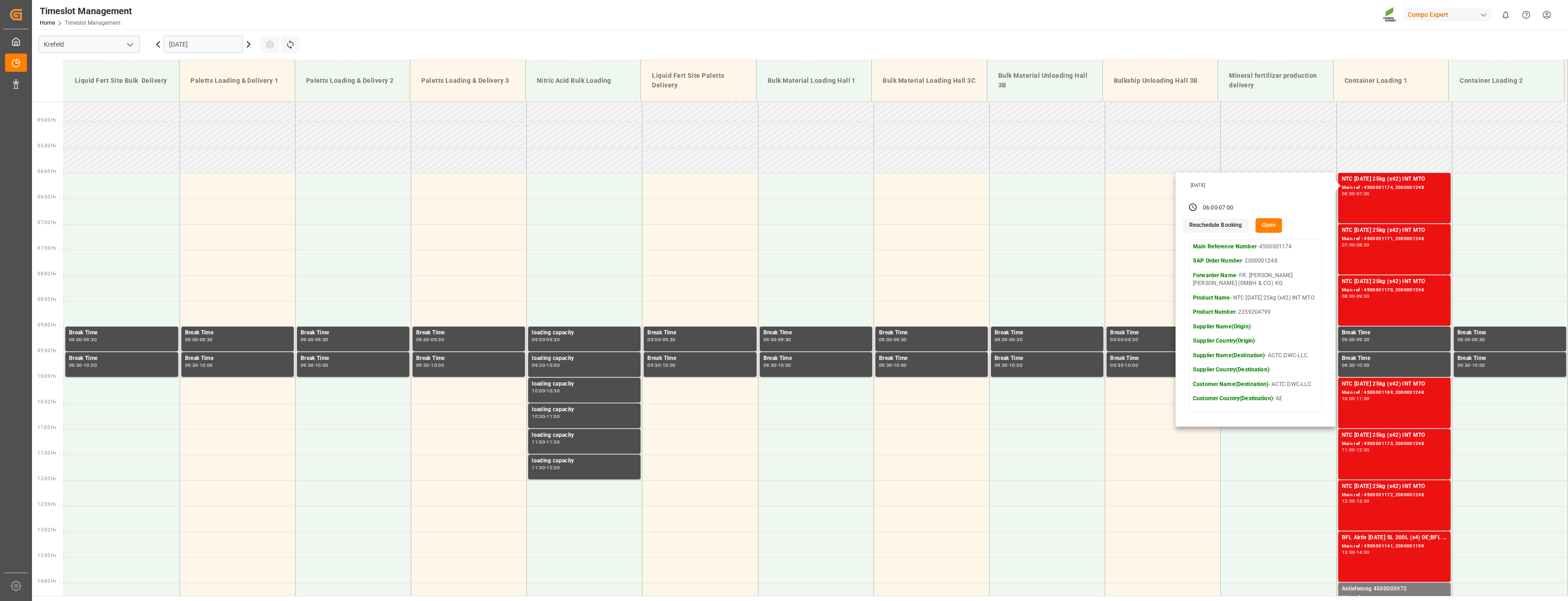
click at [1268, 227] on button "Open" at bounding box center [1269, 225] width 27 height 15
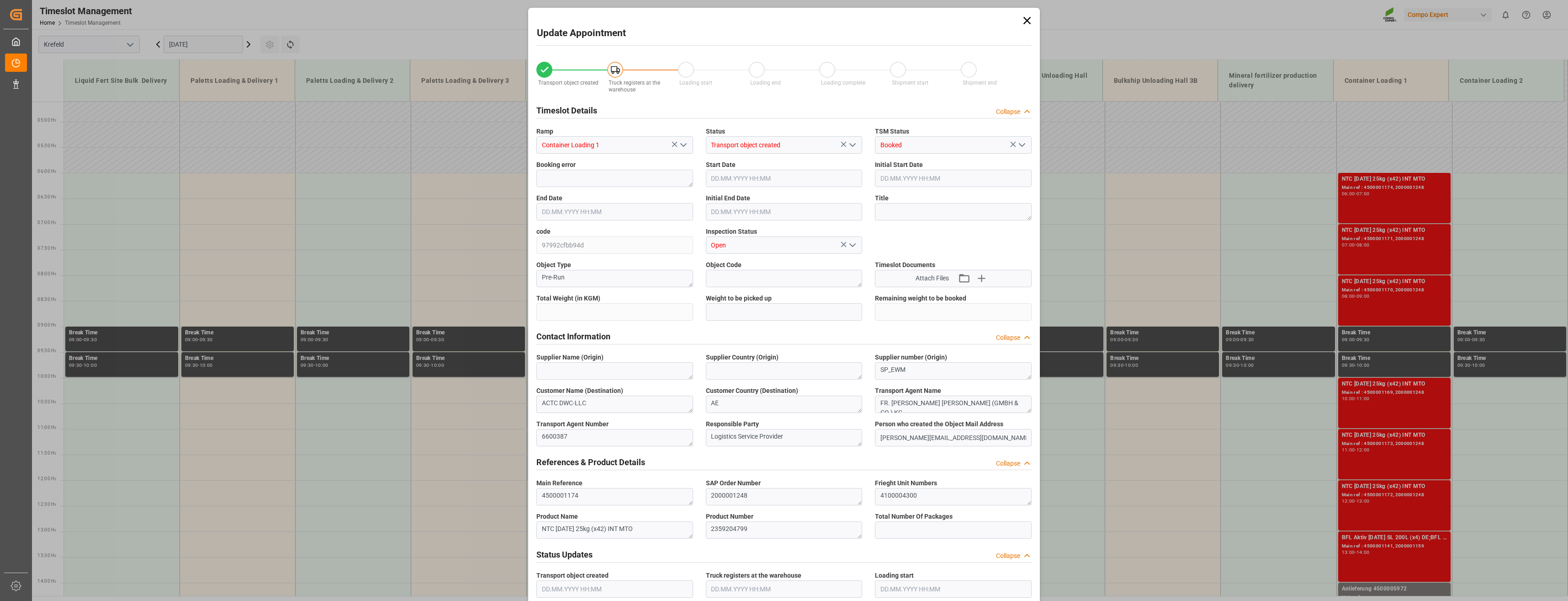
type input "43008"
type input "0"
type input "[DATE] 06:00"
type input "[DATE] 07:00"
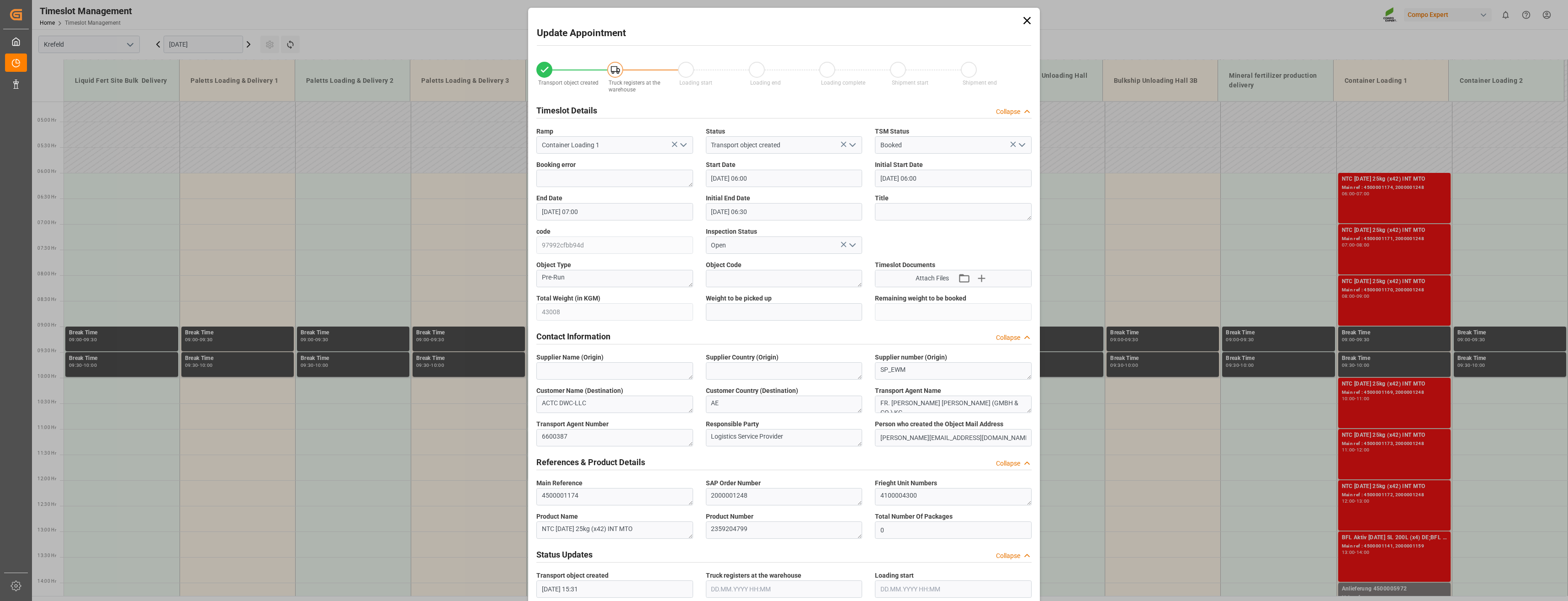
type input "[DATE] 06:30"
type input "[DATE] 15:31"
type input "[DATE] 08:32"
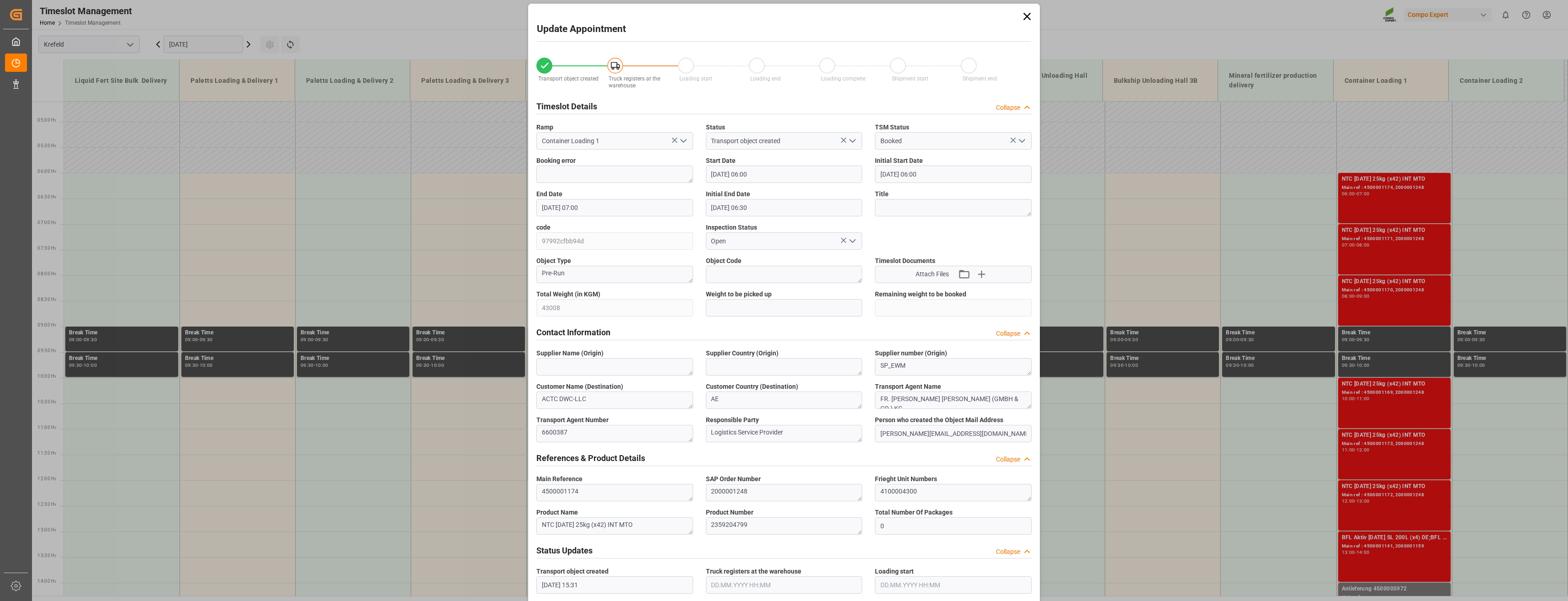
scroll to position [0, 0]
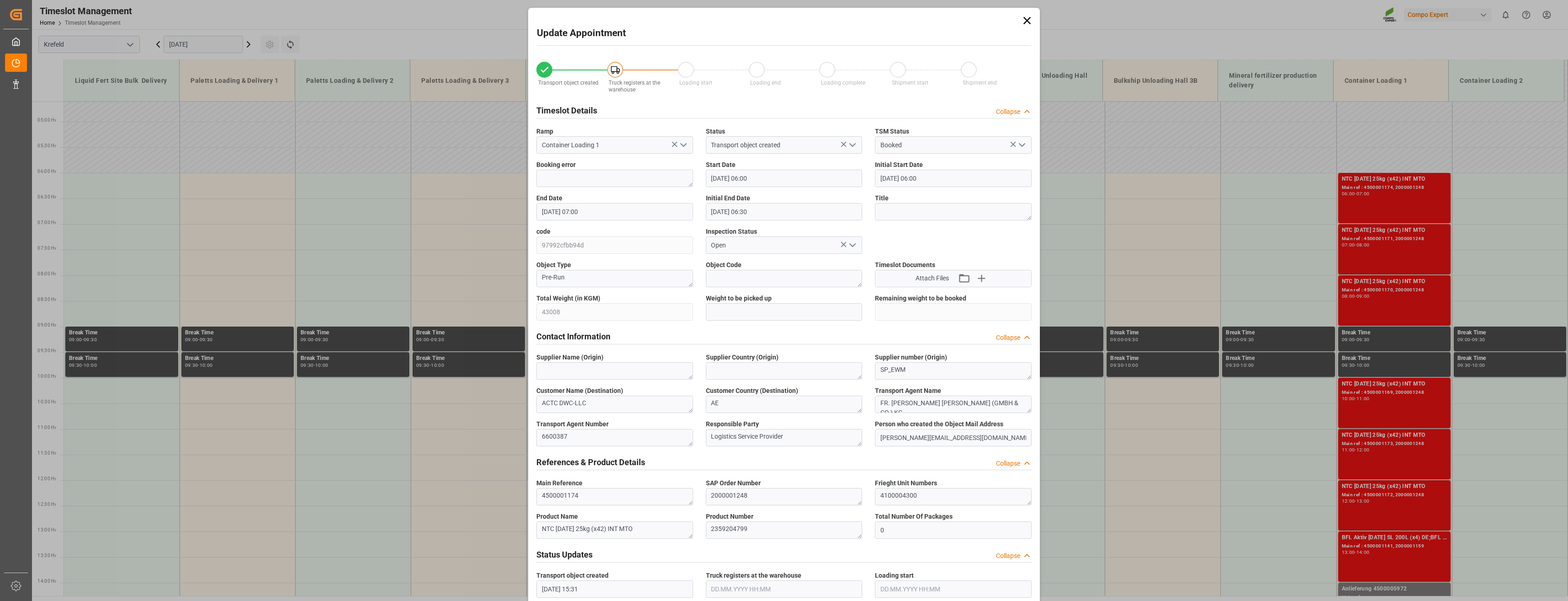
click at [1029, 19] on icon at bounding box center [1027, 20] width 13 height 13
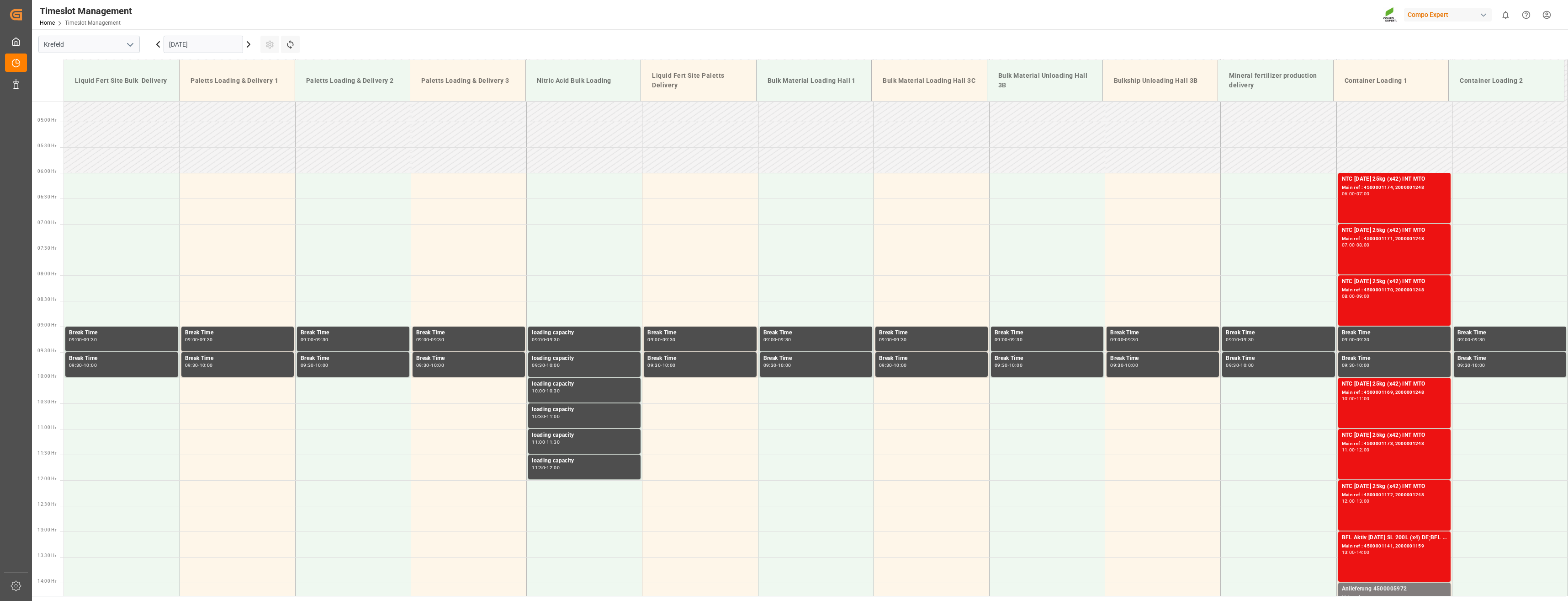
click at [249, 43] on icon at bounding box center [248, 44] width 3 height 5
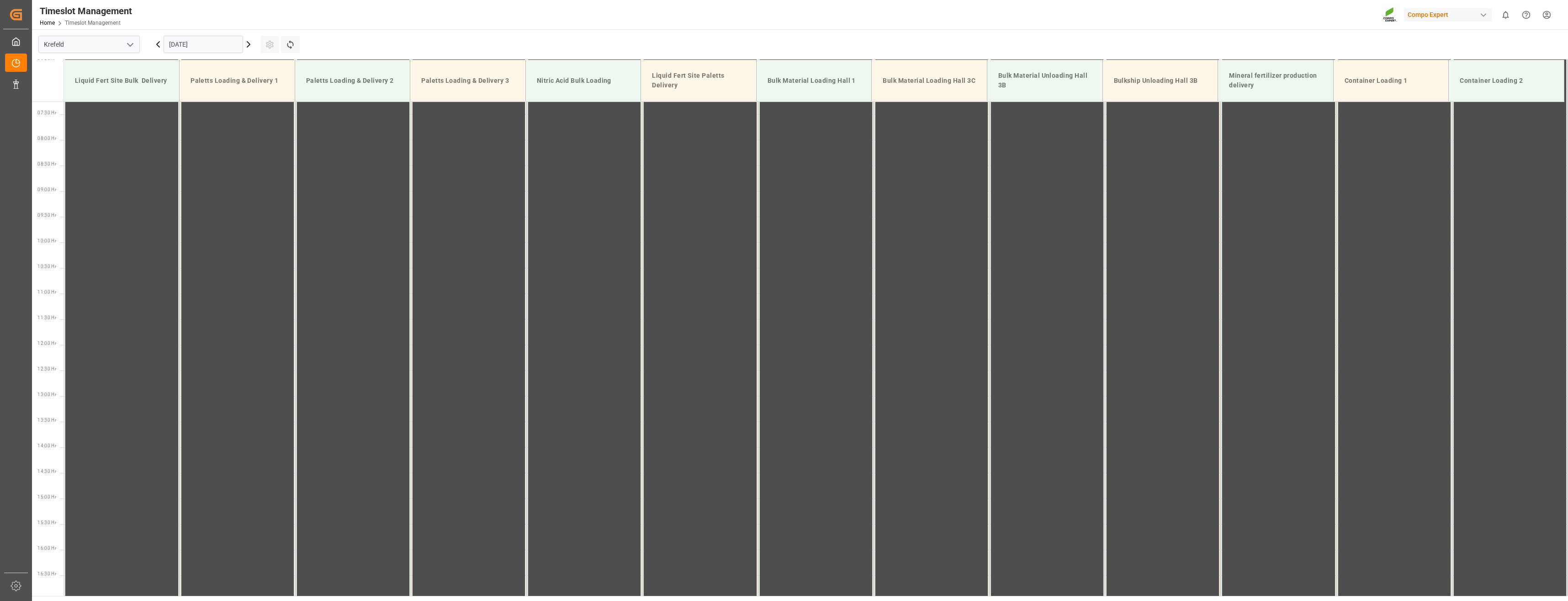
scroll to position [370, 0]
click at [157, 46] on icon at bounding box center [158, 44] width 11 height 11
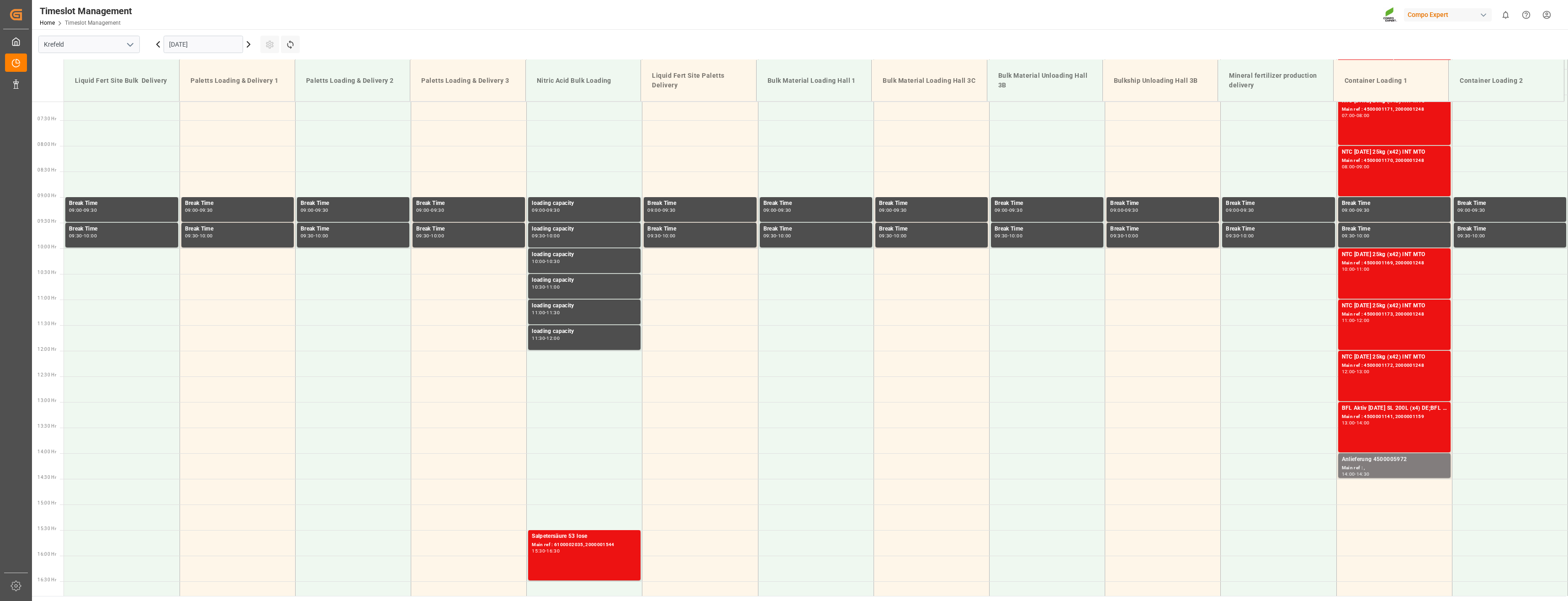
scroll to position [516, 0]
